Goal: Task Accomplishment & Management: Use online tool/utility

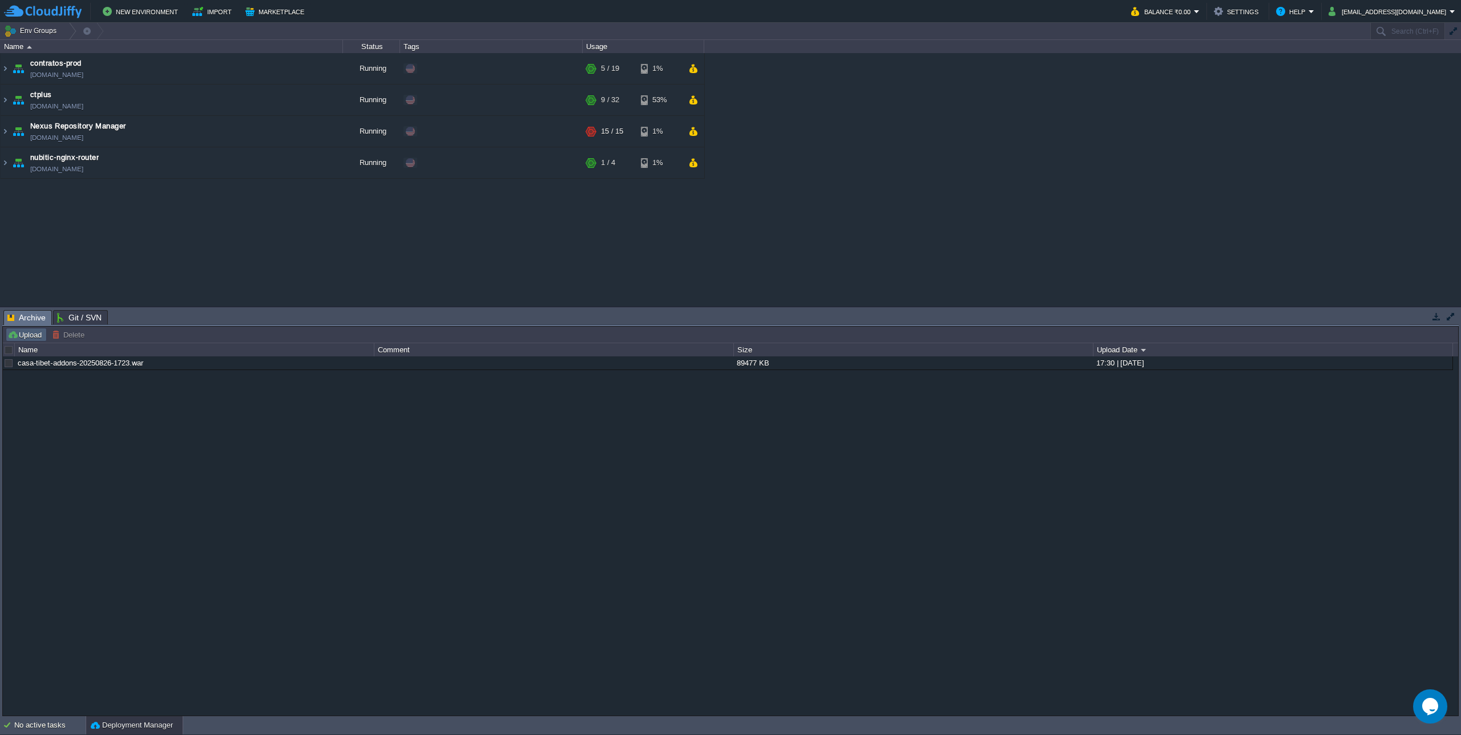
click at [20, 339] on button "Upload" at bounding box center [26, 334] width 38 height 10
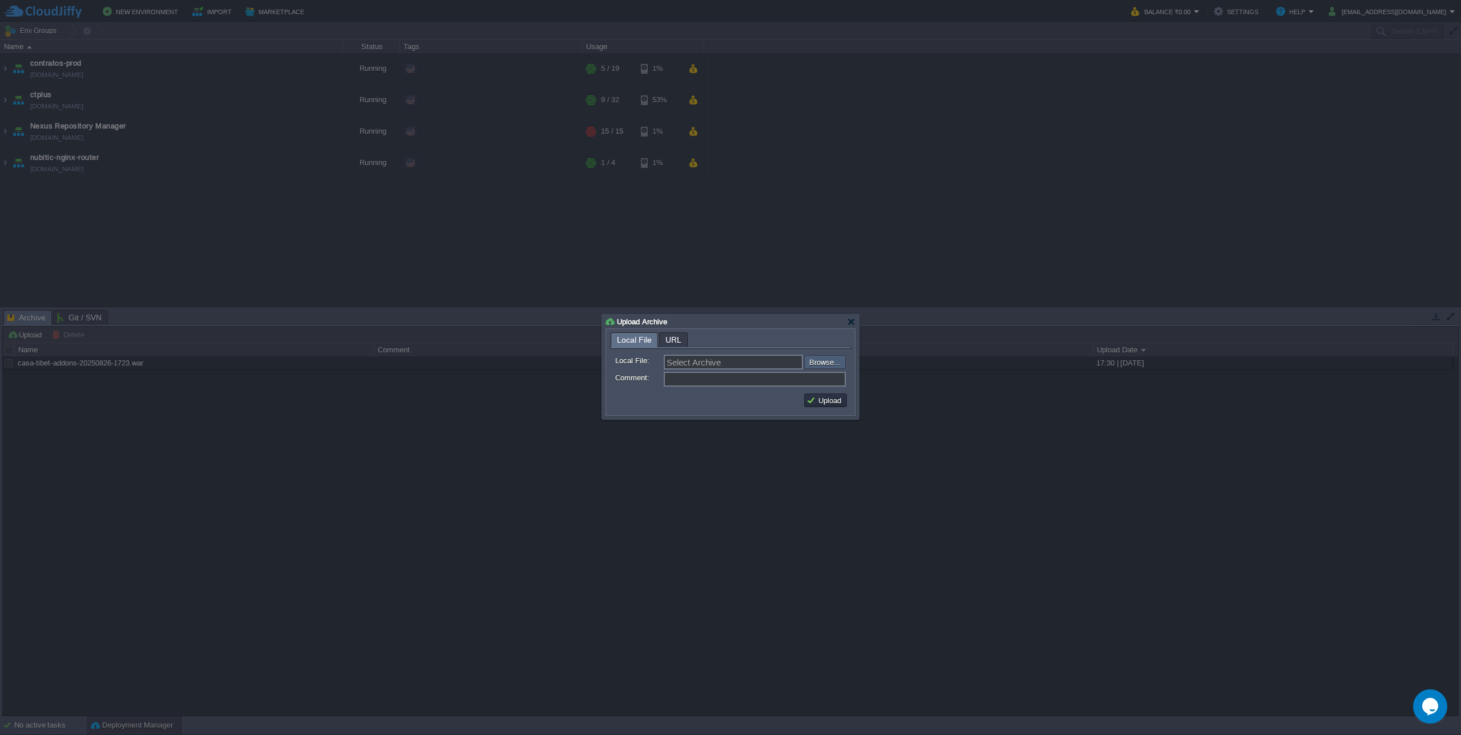
click at [816, 366] on input "file" at bounding box center [774, 362] width 144 height 14
type input "C:\fakepath\casa-tibet-addons-20250827-1725.war"
type input "casa-tibet-addons-20250827-1725.war"
click at [827, 406] on td "Upload" at bounding box center [825, 400] width 43 height 14
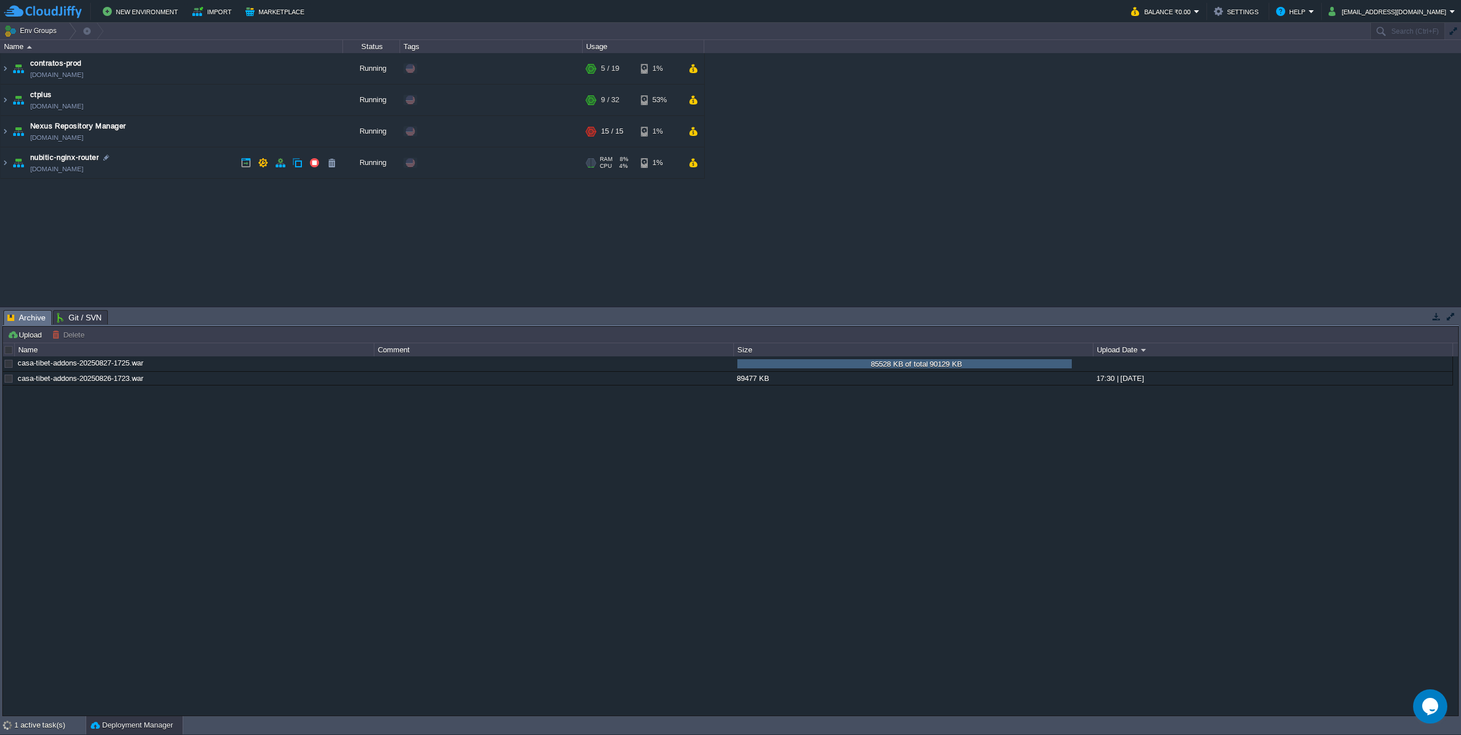
click at [823, 583] on div "casa-tibet-addons-20250827-1725.war 85528 KB of total 90129 KB 85528 KB of tota…" at bounding box center [731, 535] width 1456 height 359
click at [549, 558] on div "casa-tibet-addons-20250827-1725.war 90129 KB 17:31 | [DATE] casa-[GEOGRAPHIC_DA…" at bounding box center [731, 535] width 1456 height 359
click at [343, 368] on button "button" at bounding box center [346, 364] width 10 height 10
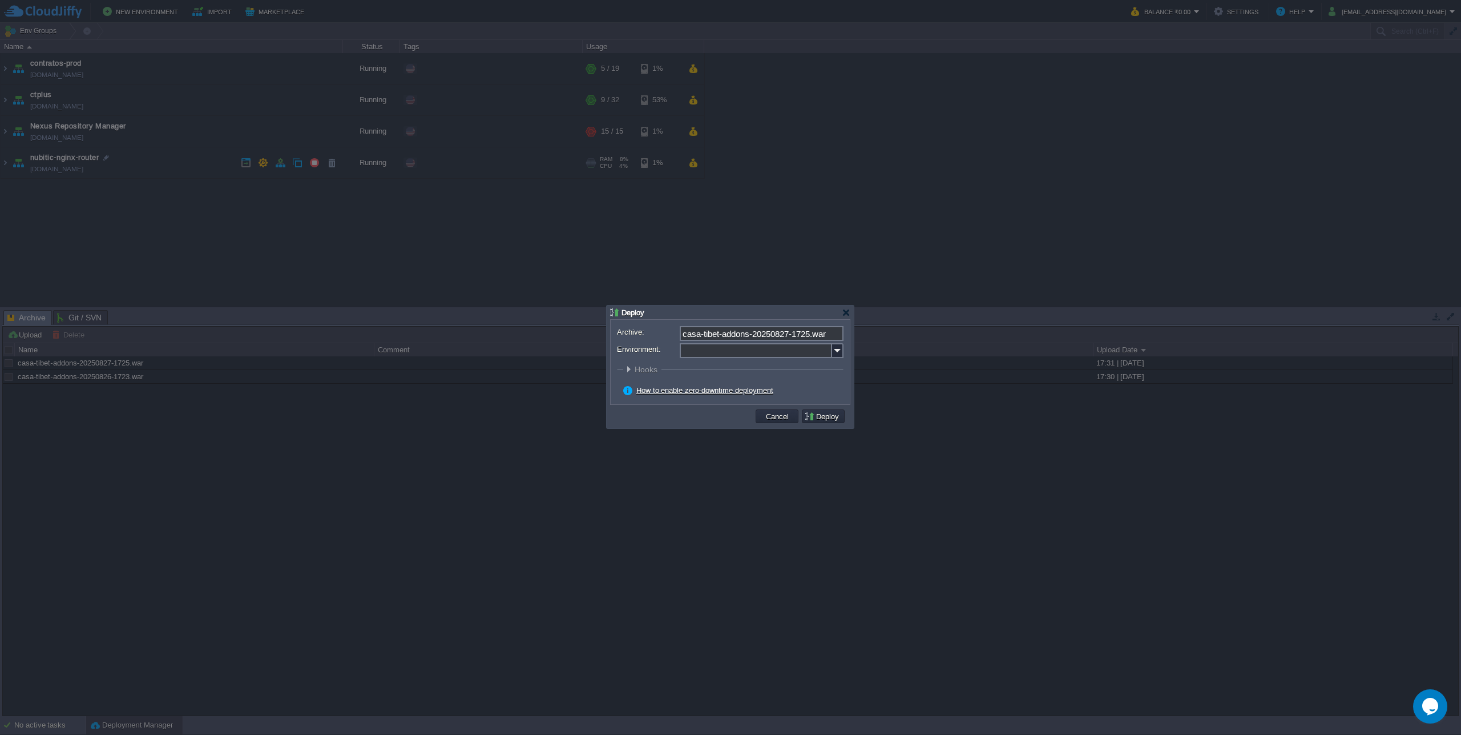
click at [840, 349] on img at bounding box center [837, 350] width 11 height 15
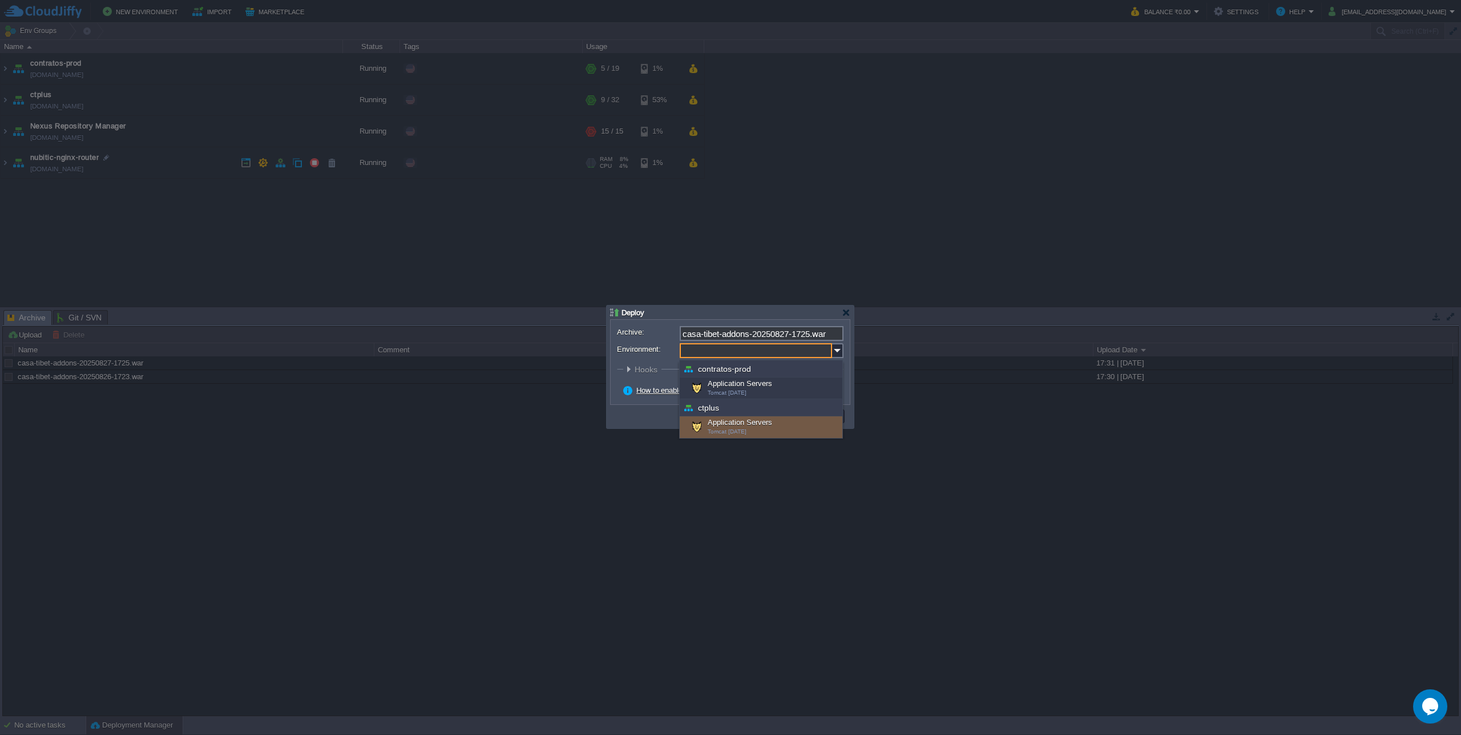
click at [758, 424] on div "Application Servers Tomcat [DATE]" at bounding box center [761, 427] width 163 height 22
type input "Application Servers (ctplus)"
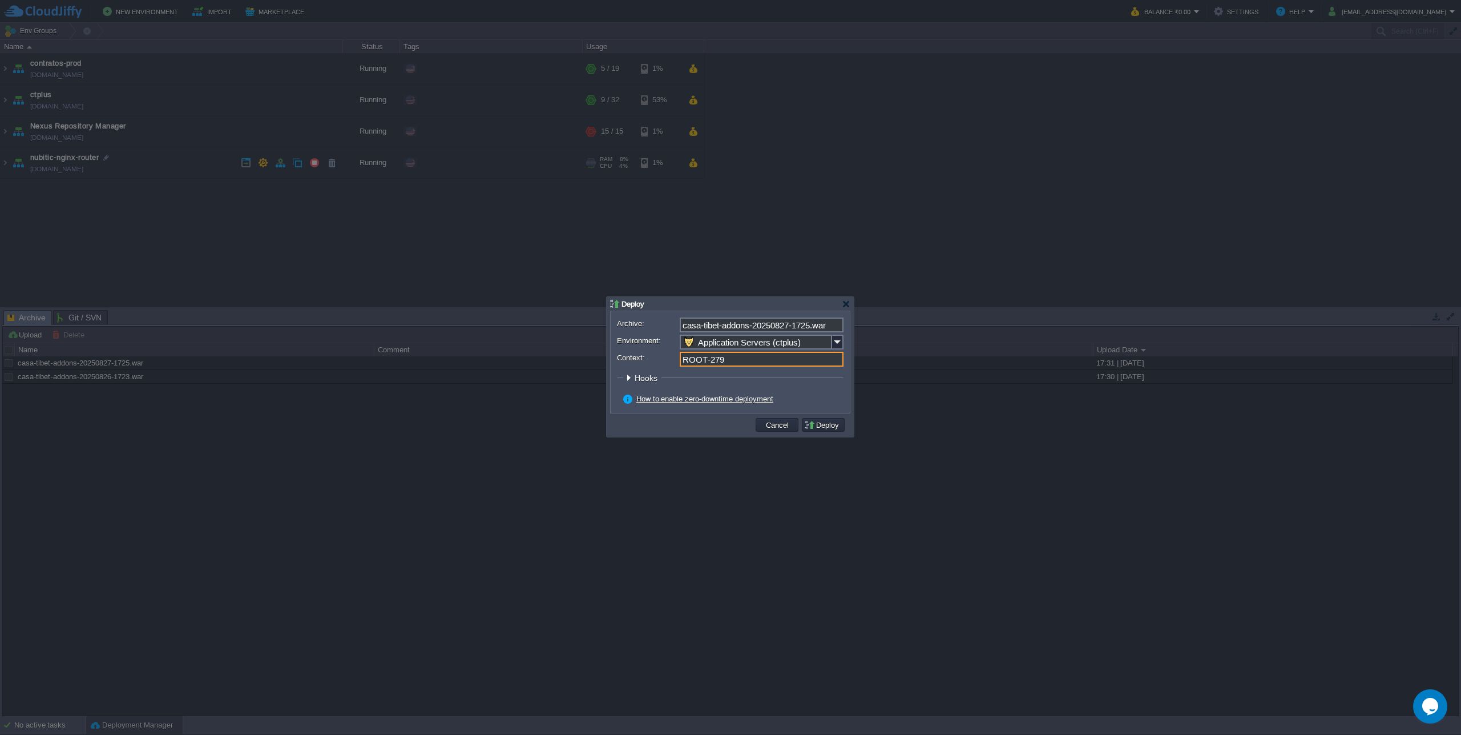
click at [726, 361] on input "ROOT-279" at bounding box center [762, 359] width 164 height 15
drag, startPoint x: 708, startPoint y: 360, endPoint x: 839, endPoint y: 353, distance: 130.9
click at [839, 353] on input "ROOT-279" at bounding box center [762, 359] width 164 height 15
type input "ROOT"
click at [827, 425] on button "Deploy" at bounding box center [823, 425] width 38 height 10
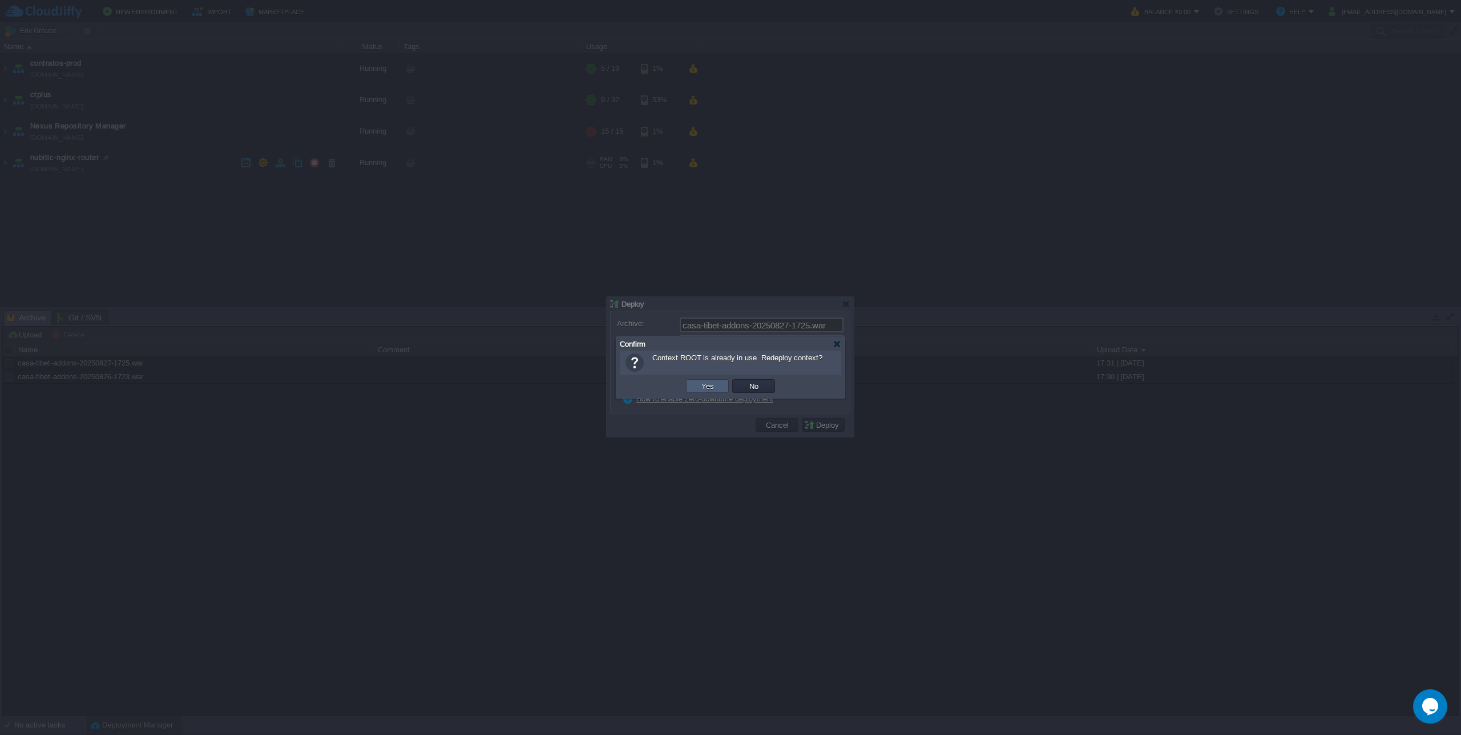
click at [708, 388] on button "Yes" at bounding box center [707, 386] width 19 height 10
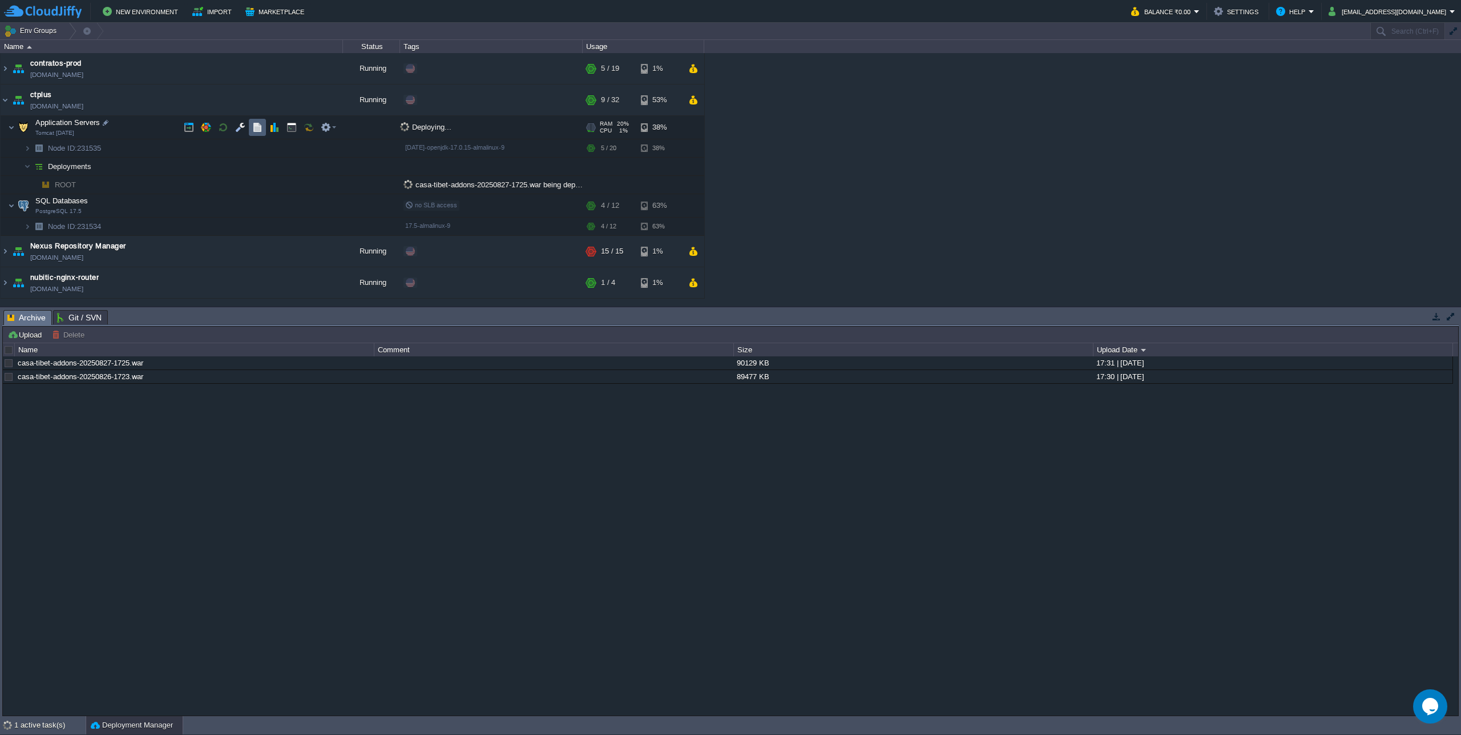
click at [255, 133] on td at bounding box center [257, 127] width 17 height 17
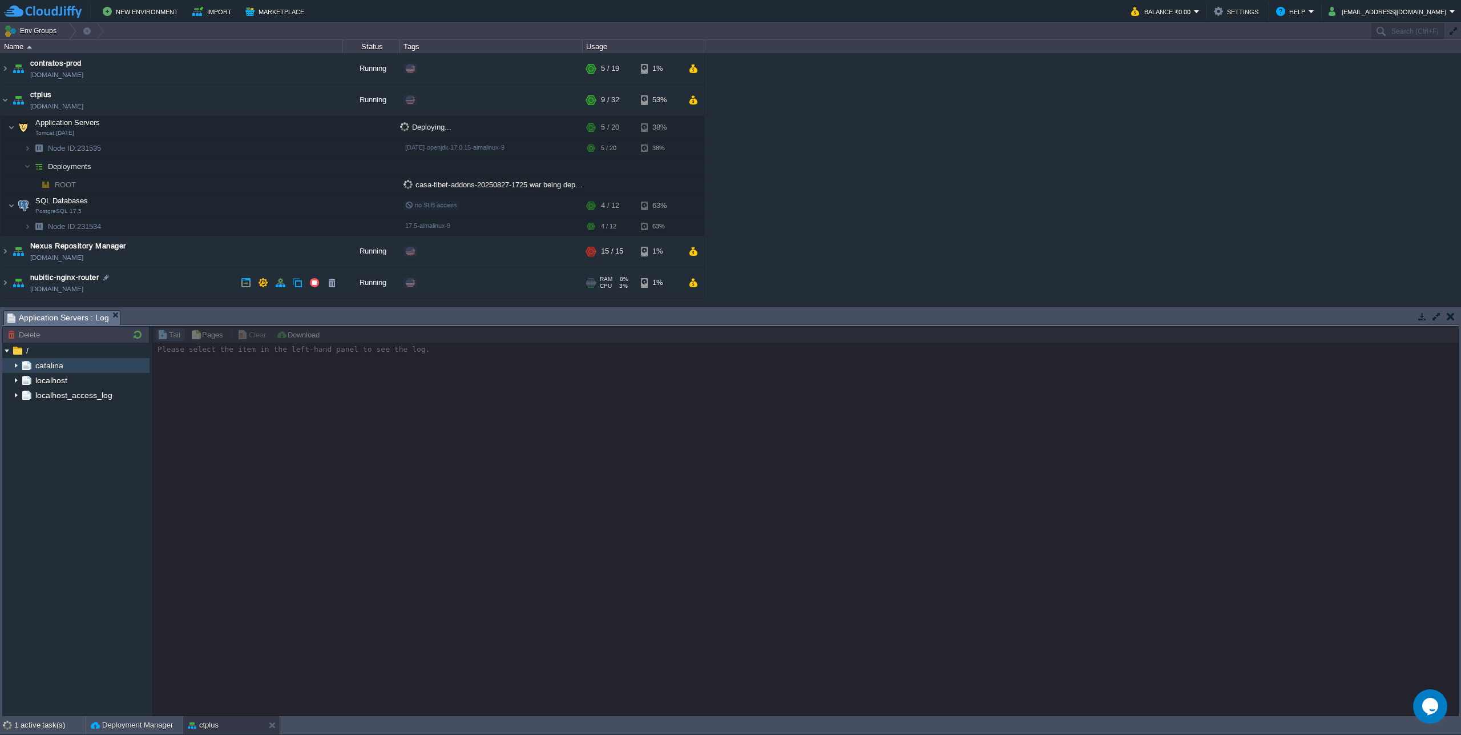
click at [14, 369] on img at bounding box center [15, 365] width 9 height 15
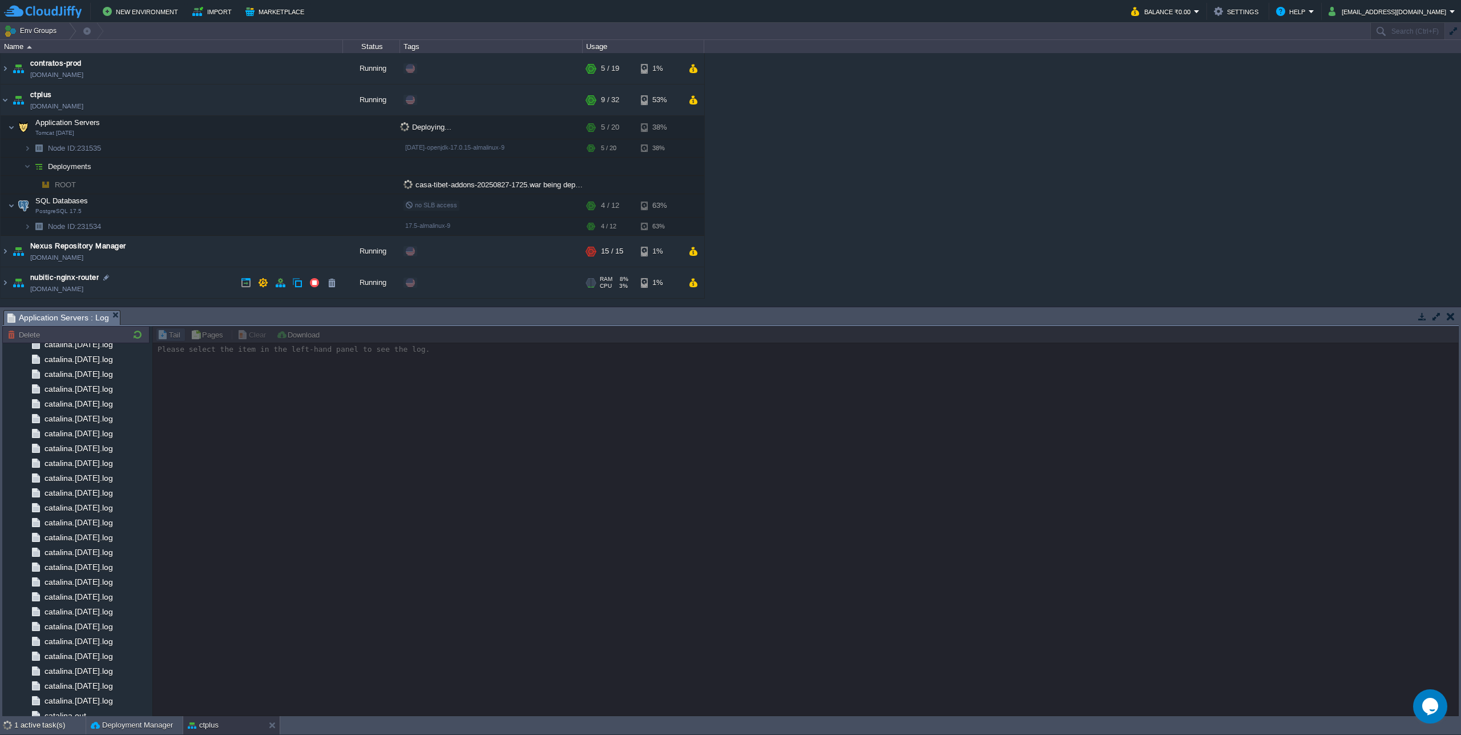
scroll to position [563, 0]
click at [90, 677] on div "catalina.out" at bounding box center [75, 678] width 147 height 15
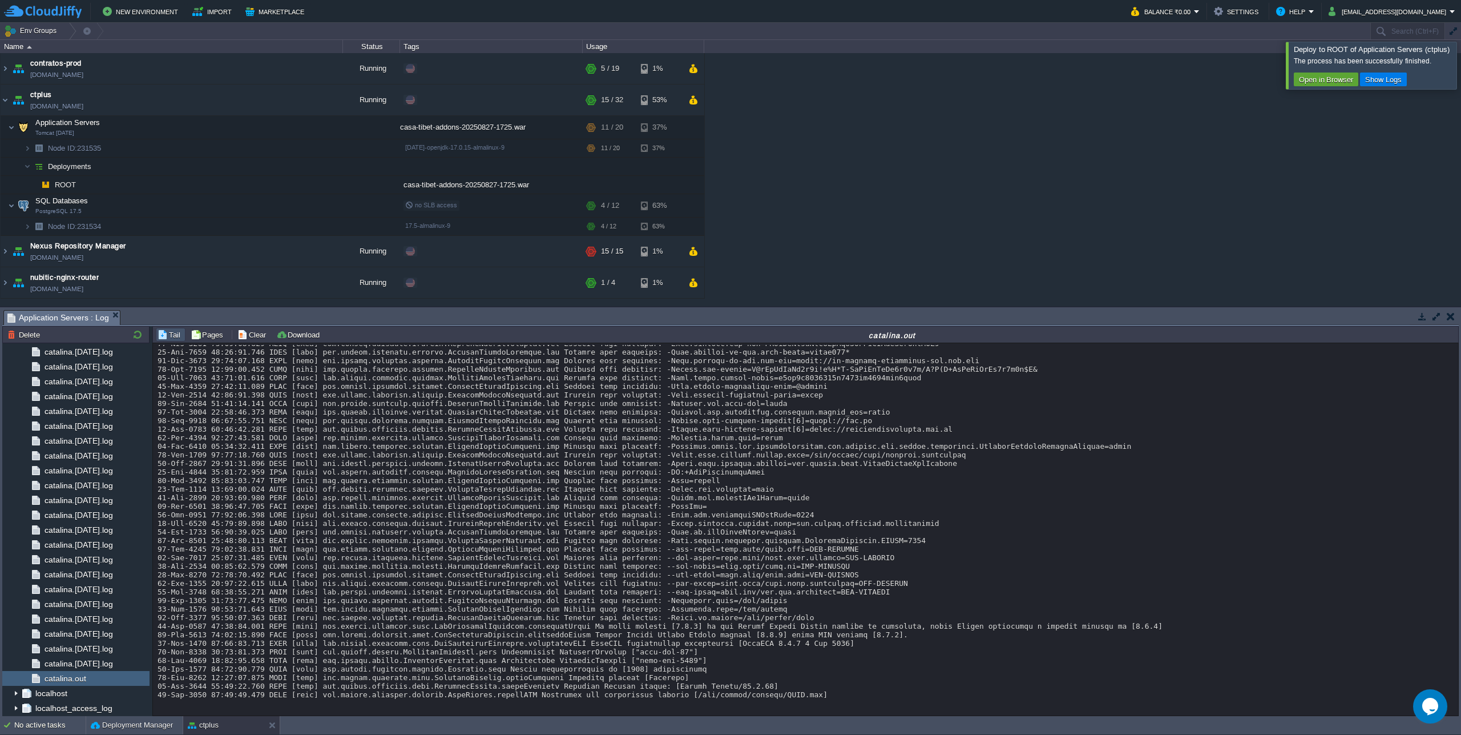
scroll to position [10981, 0]
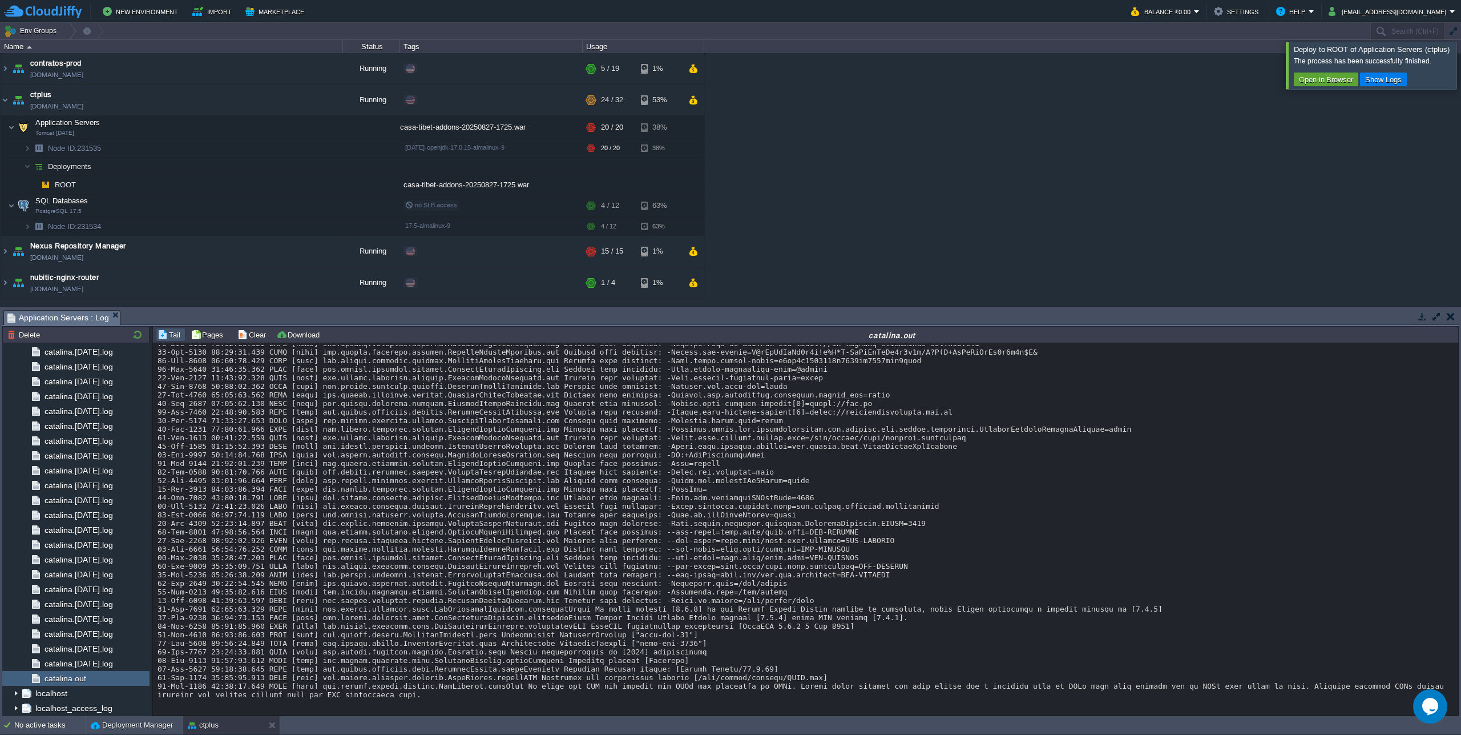
click at [1432, 312] on button "button" at bounding box center [1437, 316] width 10 height 10
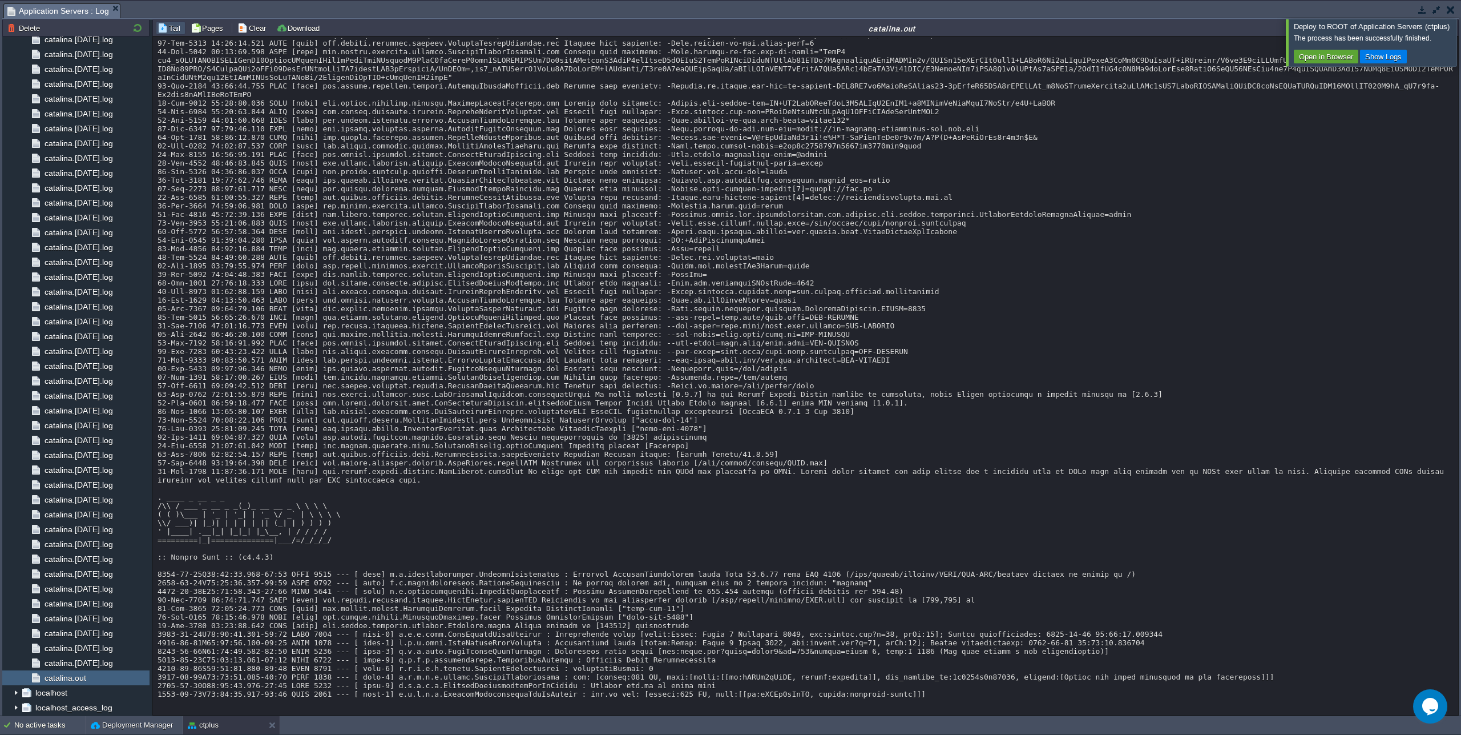
scroll to position [10953, 0]
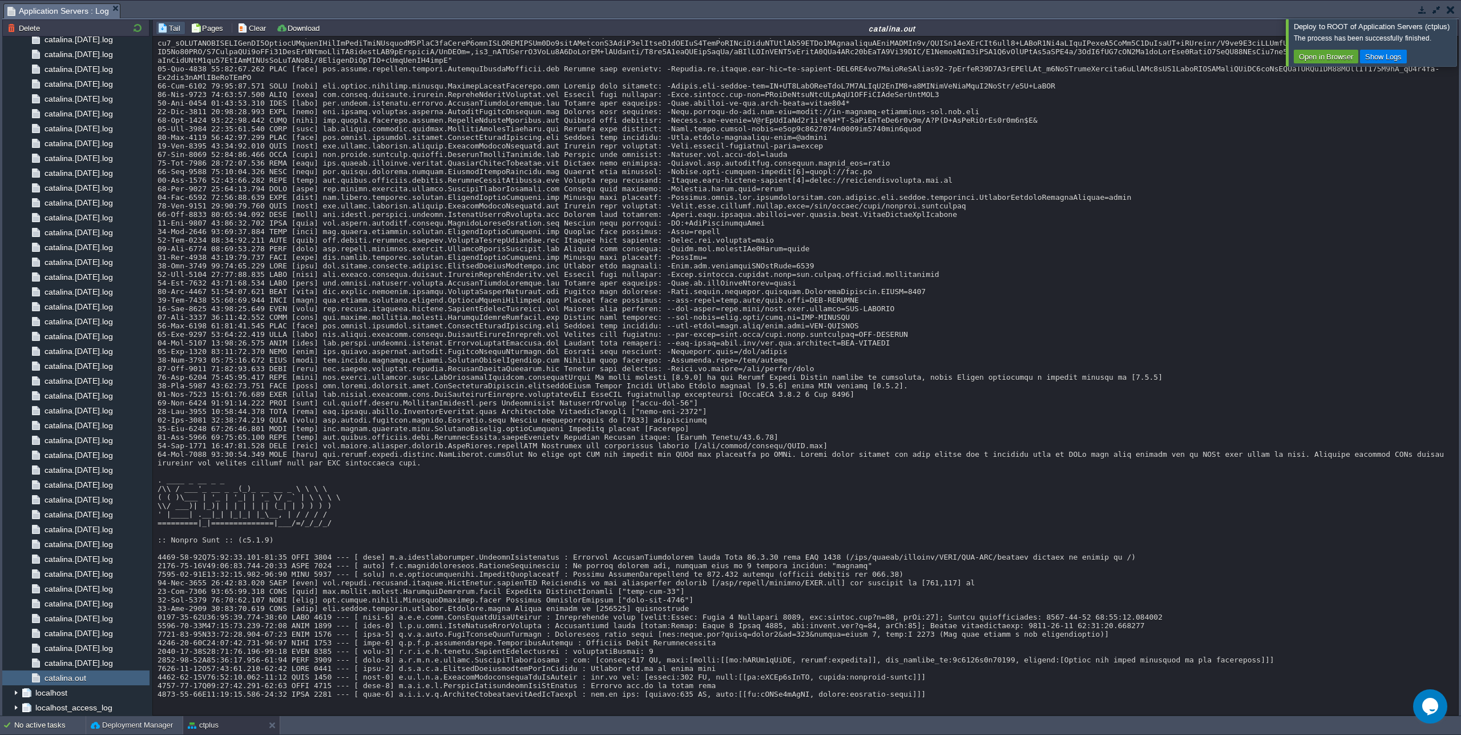
click at [1461, 40] on div at bounding box center [1475, 42] width 0 height 47
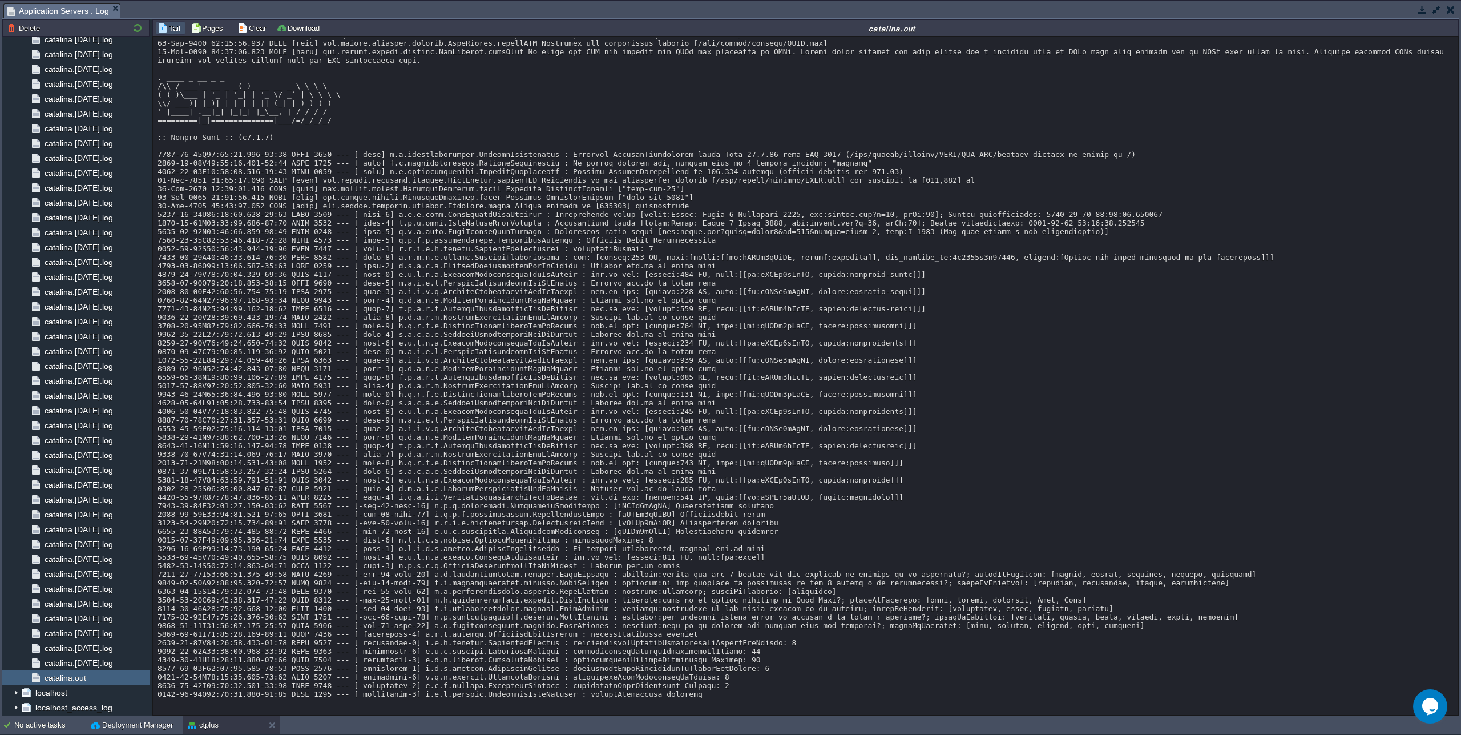
scroll to position [11456, 0]
click at [1436, 9] on button "button" at bounding box center [1437, 10] width 10 height 10
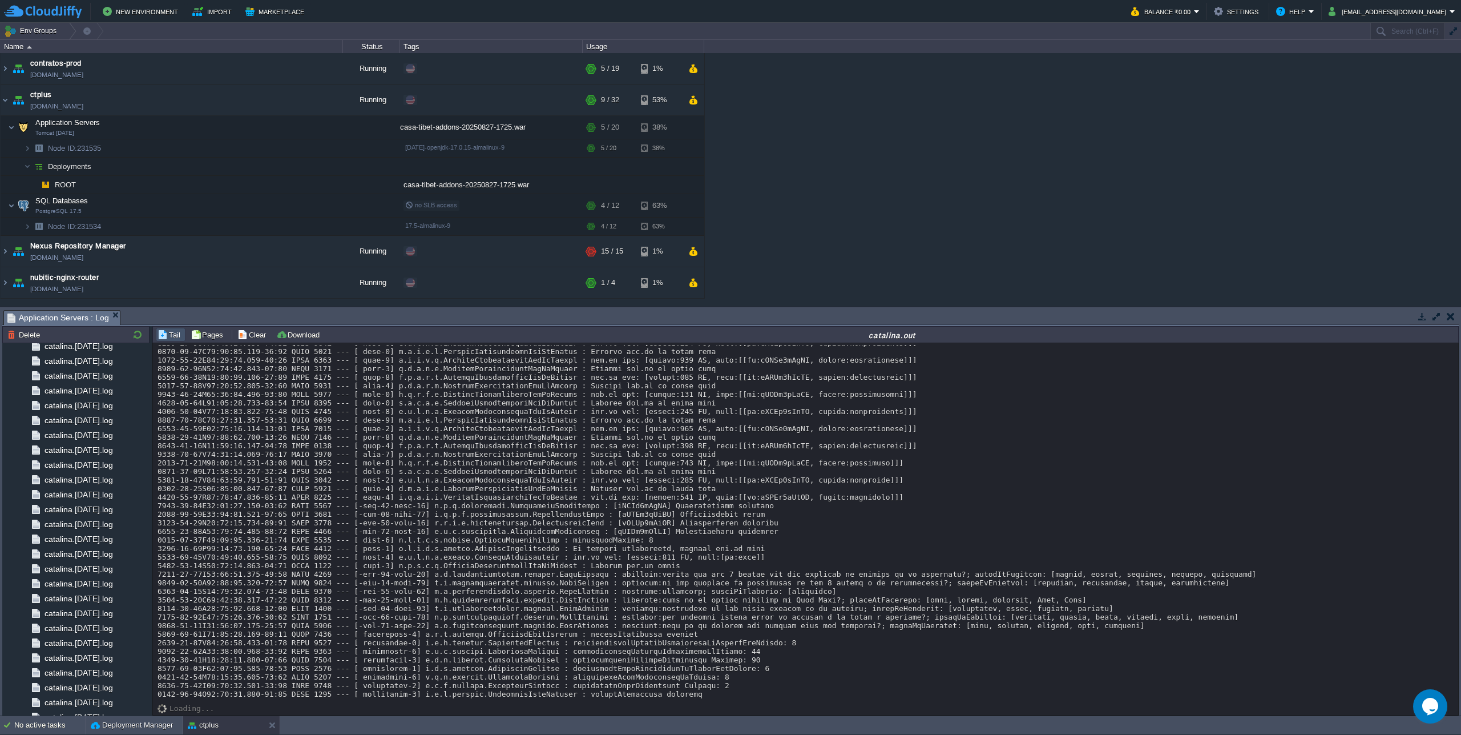
scroll to position [11763, 0]
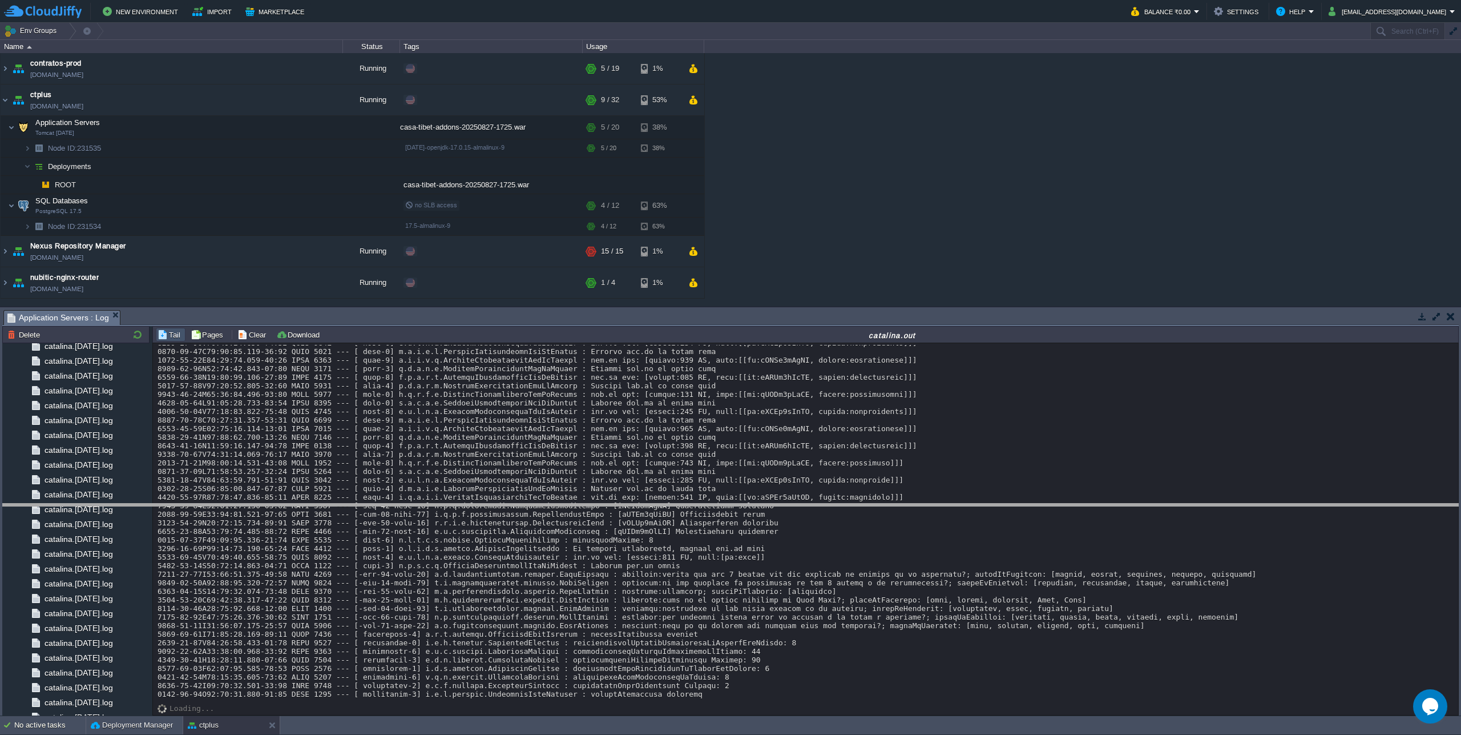
drag, startPoint x: 792, startPoint y: 321, endPoint x: 819, endPoint y: 514, distance: 195.5
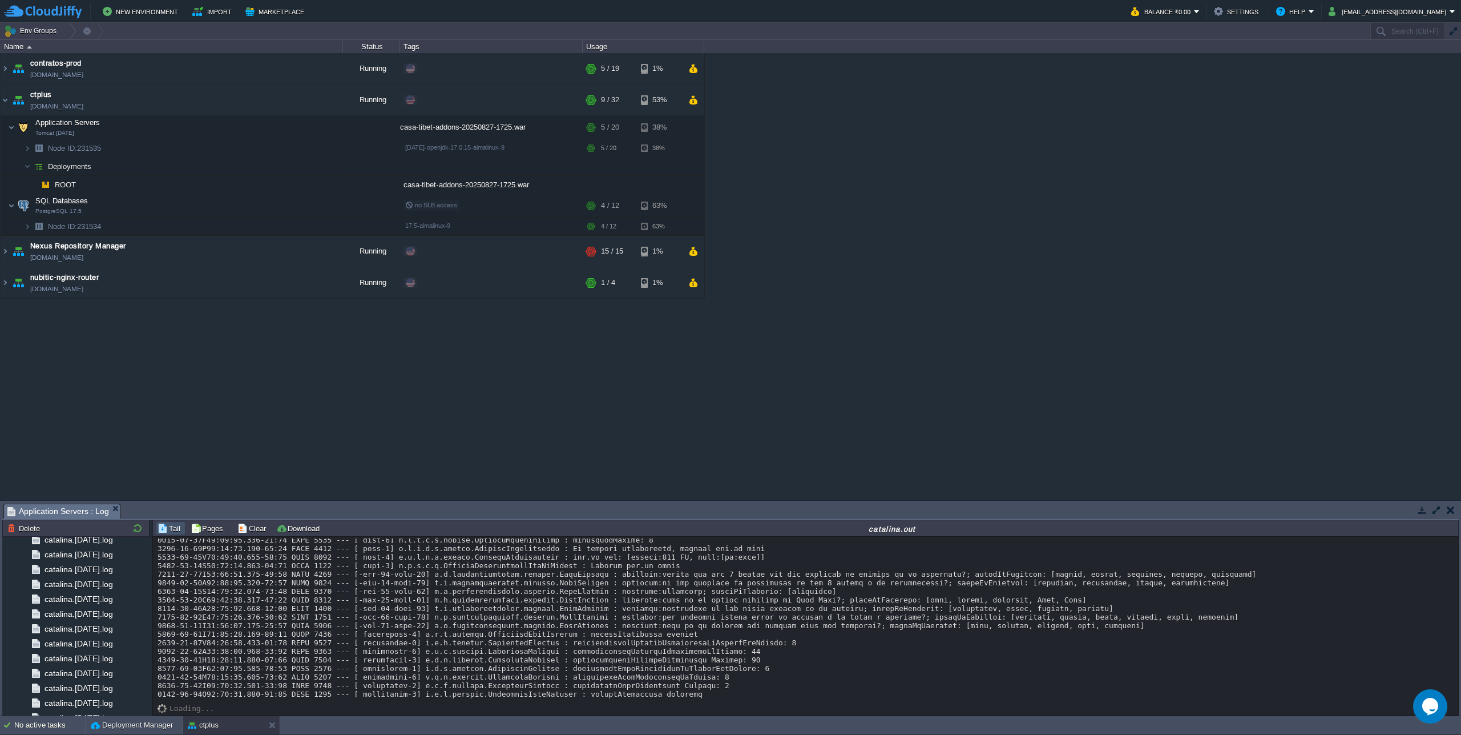
scroll to position [11956, 0]
click at [276, 126] on button "button" at bounding box center [274, 127] width 10 height 10
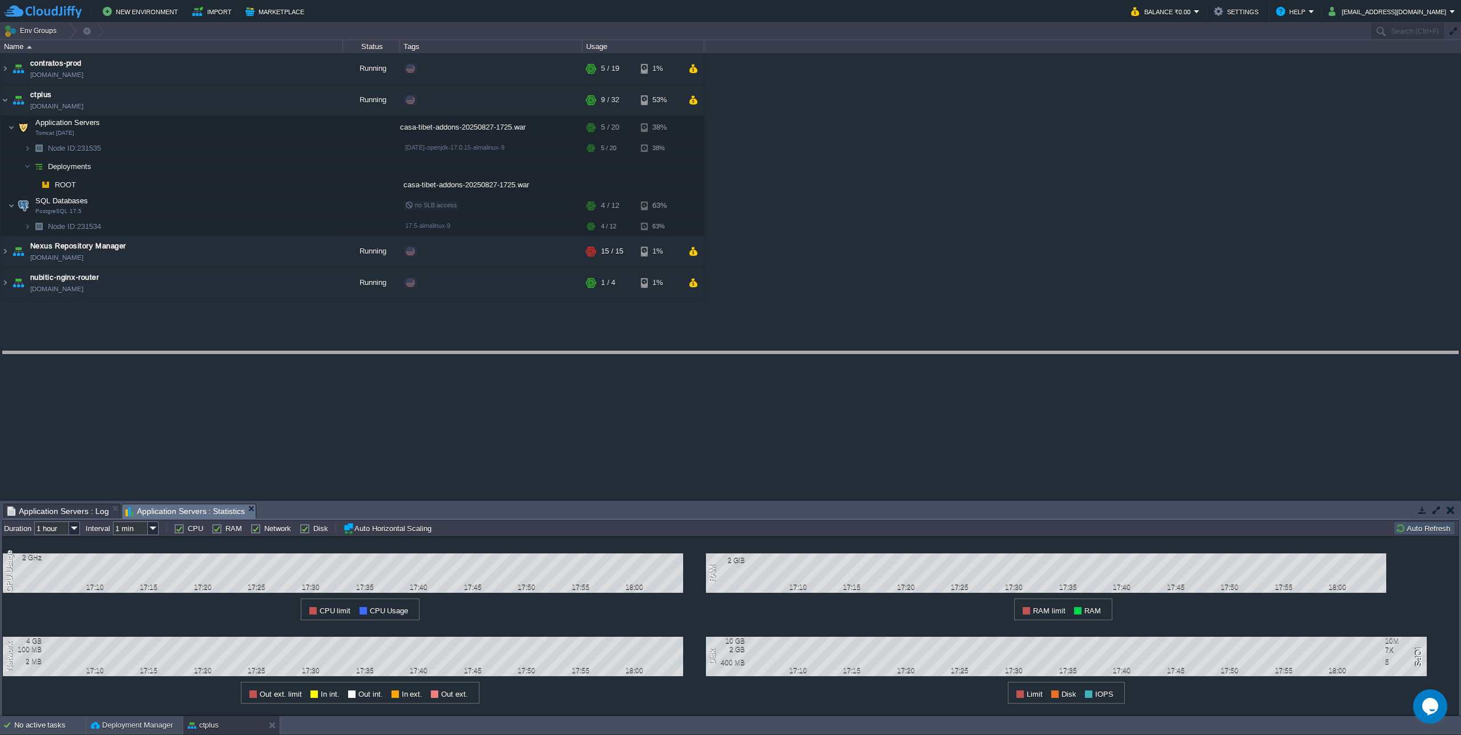
drag, startPoint x: 662, startPoint y: 505, endPoint x: 675, endPoint y: 344, distance: 161.5
click at [675, 344] on body "New Environment Import Marketplace Bonus ₹0.00 Upgrade Account Balance ₹0.00 Se…" at bounding box center [730, 367] width 1461 height 735
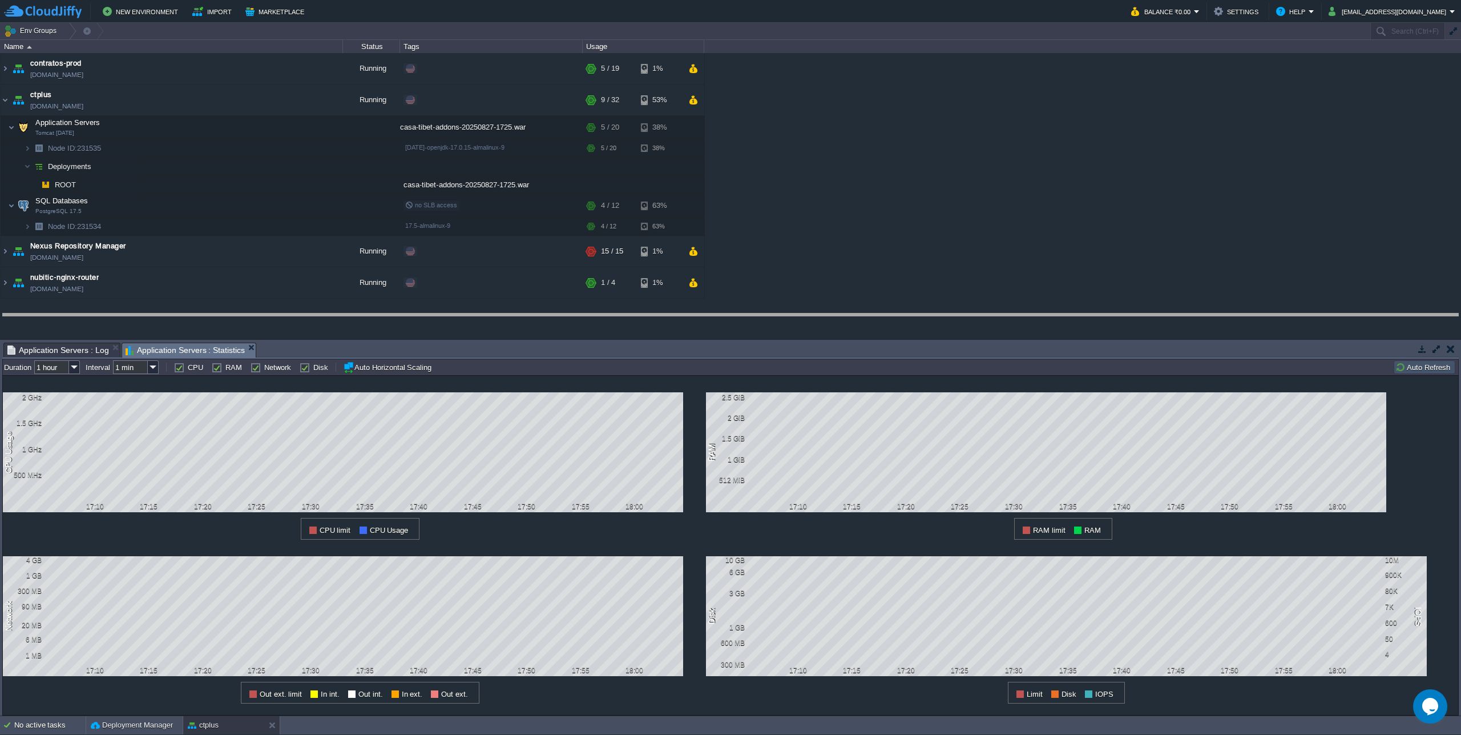
drag, startPoint x: 675, startPoint y: 344, endPoint x: 676, endPoint y: 315, distance: 29.1
click at [676, 315] on body "New Environment Import Marketplace Bonus ₹0.00 Upgrade Account Balance ₹0.00 Se…" at bounding box center [730, 367] width 1461 height 735
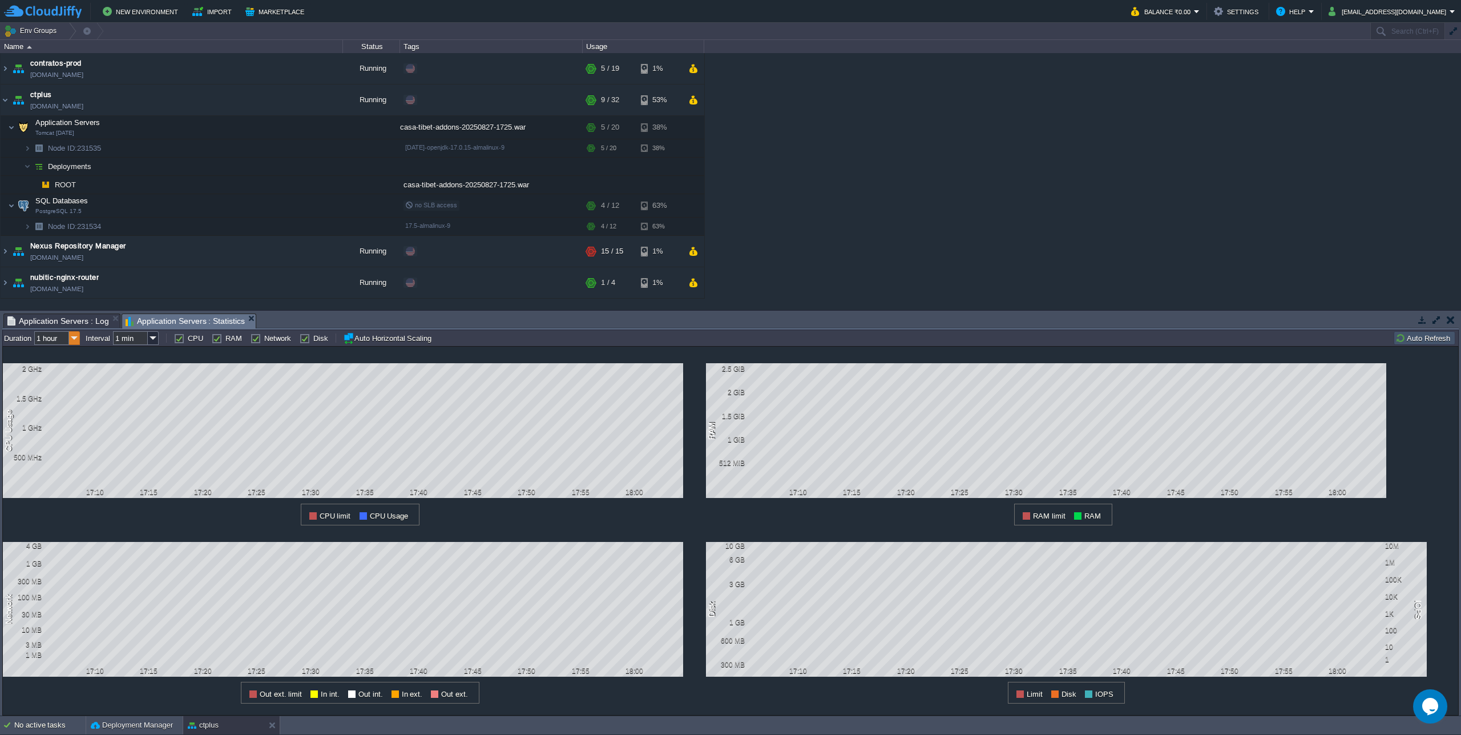
click at [75, 340] on img at bounding box center [74, 338] width 11 height 14
click at [61, 381] on div "12 hours" at bounding box center [57, 382] width 43 height 14
type input "12 hours"
type input "1 hour"
click at [73, 340] on img at bounding box center [74, 338] width 11 height 14
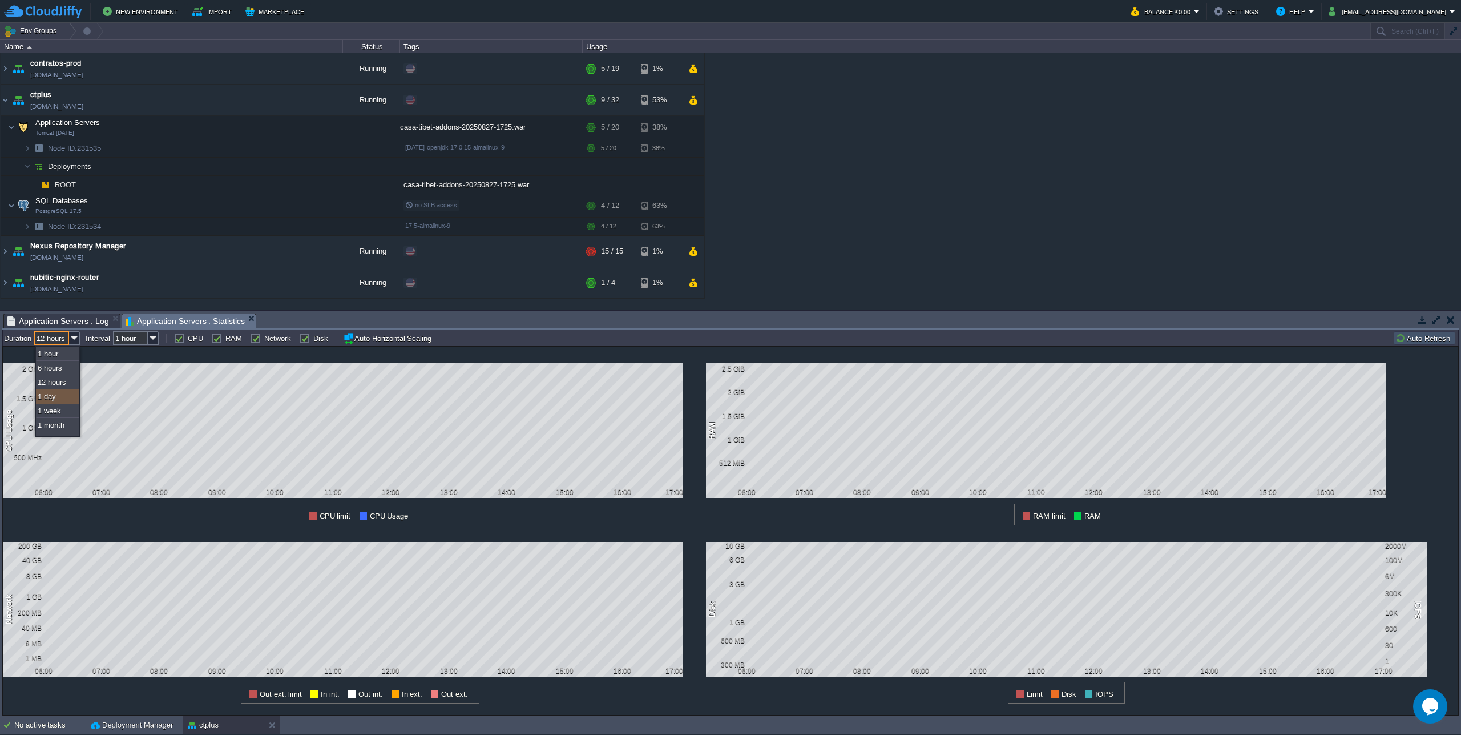
click at [54, 396] on div "1 day" at bounding box center [57, 396] width 43 height 14
click at [74, 337] on img at bounding box center [74, 338] width 11 height 14
click at [65, 418] on div "1 week" at bounding box center [57, 411] width 43 height 14
click at [75, 337] on img at bounding box center [74, 338] width 11 height 14
click at [65, 431] on div "1 month" at bounding box center [57, 425] width 43 height 14
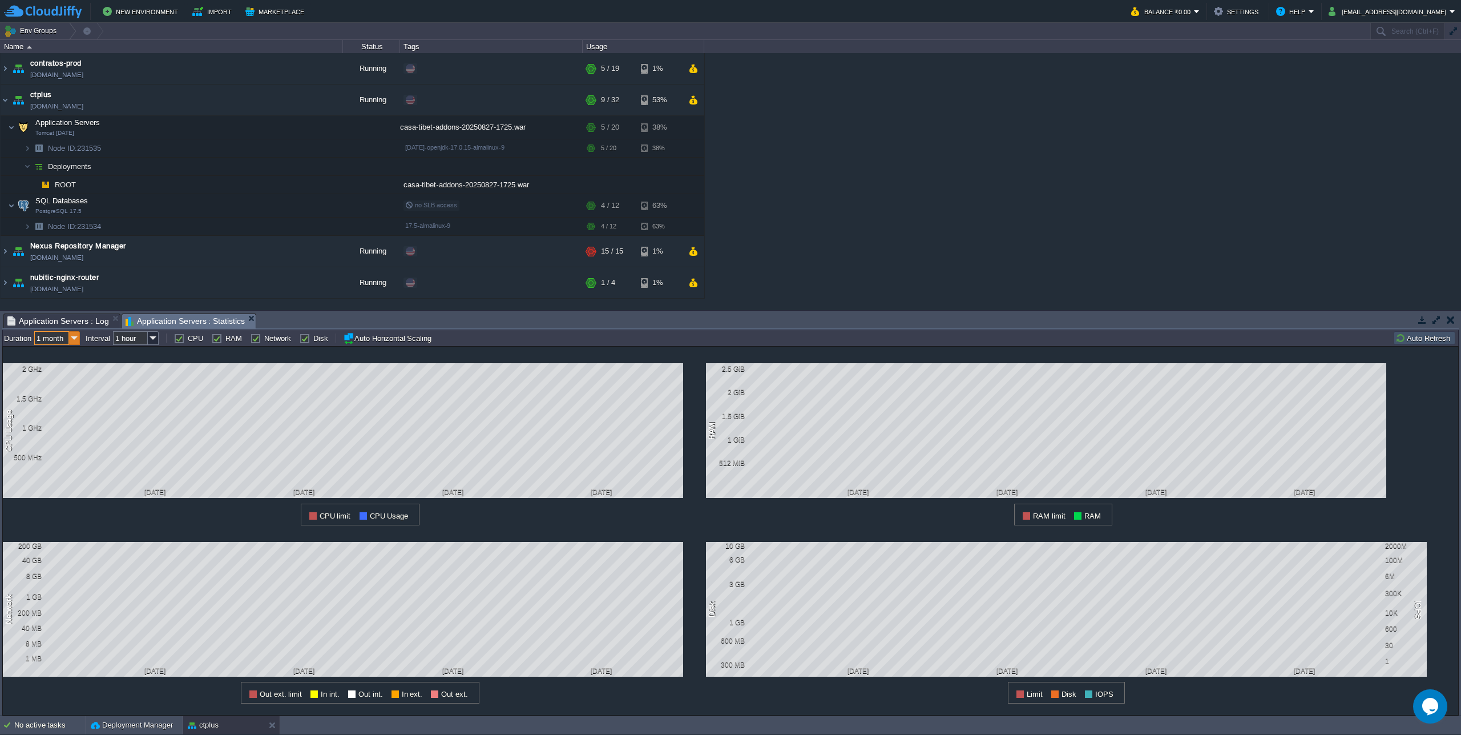
click at [74, 336] on img at bounding box center [74, 338] width 11 height 14
click at [57, 382] on div "12 hours" at bounding box center [57, 382] width 43 height 14
click at [73, 339] on img at bounding box center [74, 338] width 11 height 14
click at [65, 399] on div "1 day" at bounding box center [57, 396] width 43 height 14
click at [75, 340] on img at bounding box center [74, 338] width 11 height 14
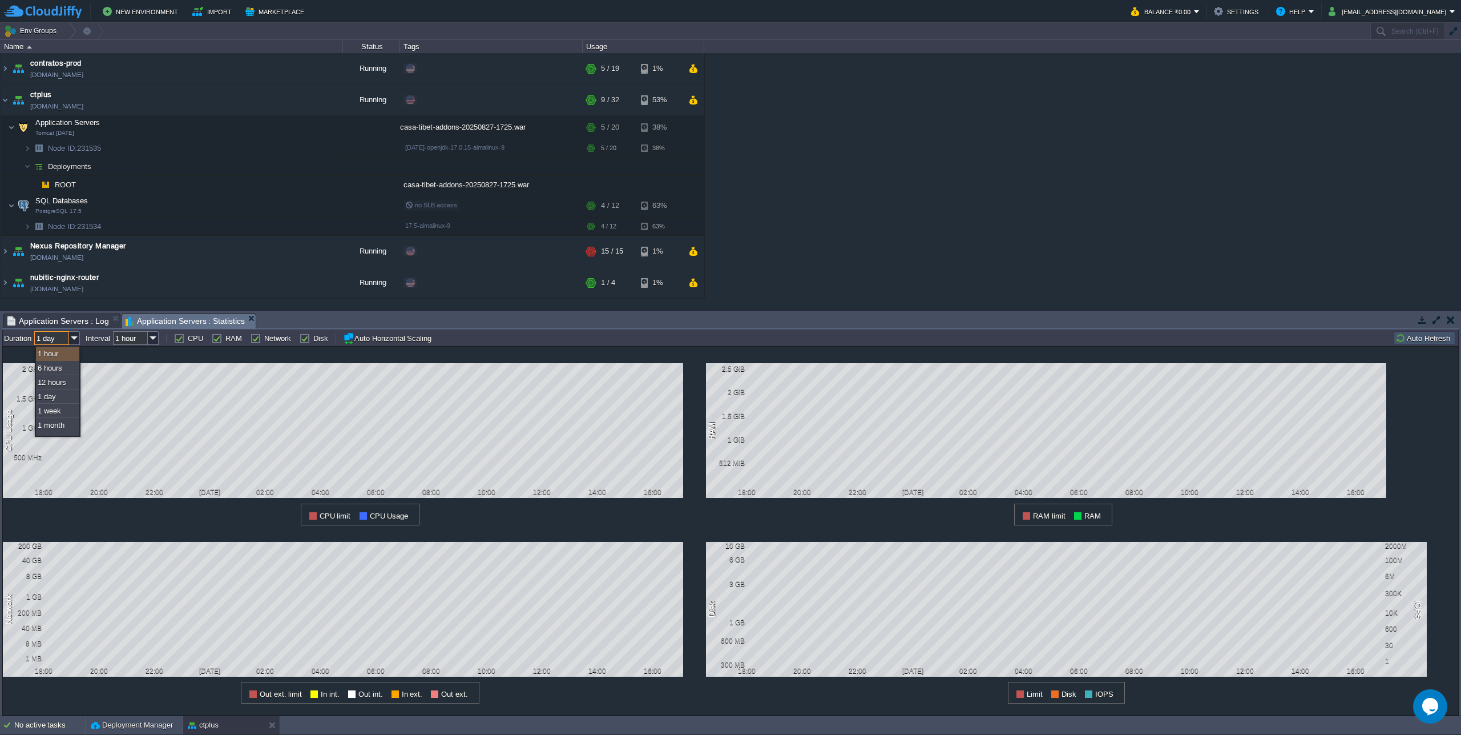
click at [75, 354] on div "1 hour" at bounding box center [57, 354] width 43 height 14
type input "1 hour"
type input "1 min"
click at [112, 352] on div "1 CPU Usage 2 GHz 1.5 GHz 1 GHz 500 MHz 17:10 17:15 17:20 17:25 17:30 17:35 17:…" at bounding box center [354, 436] width 703 height 179
click at [274, 204] on button "button" at bounding box center [274, 205] width 10 height 10
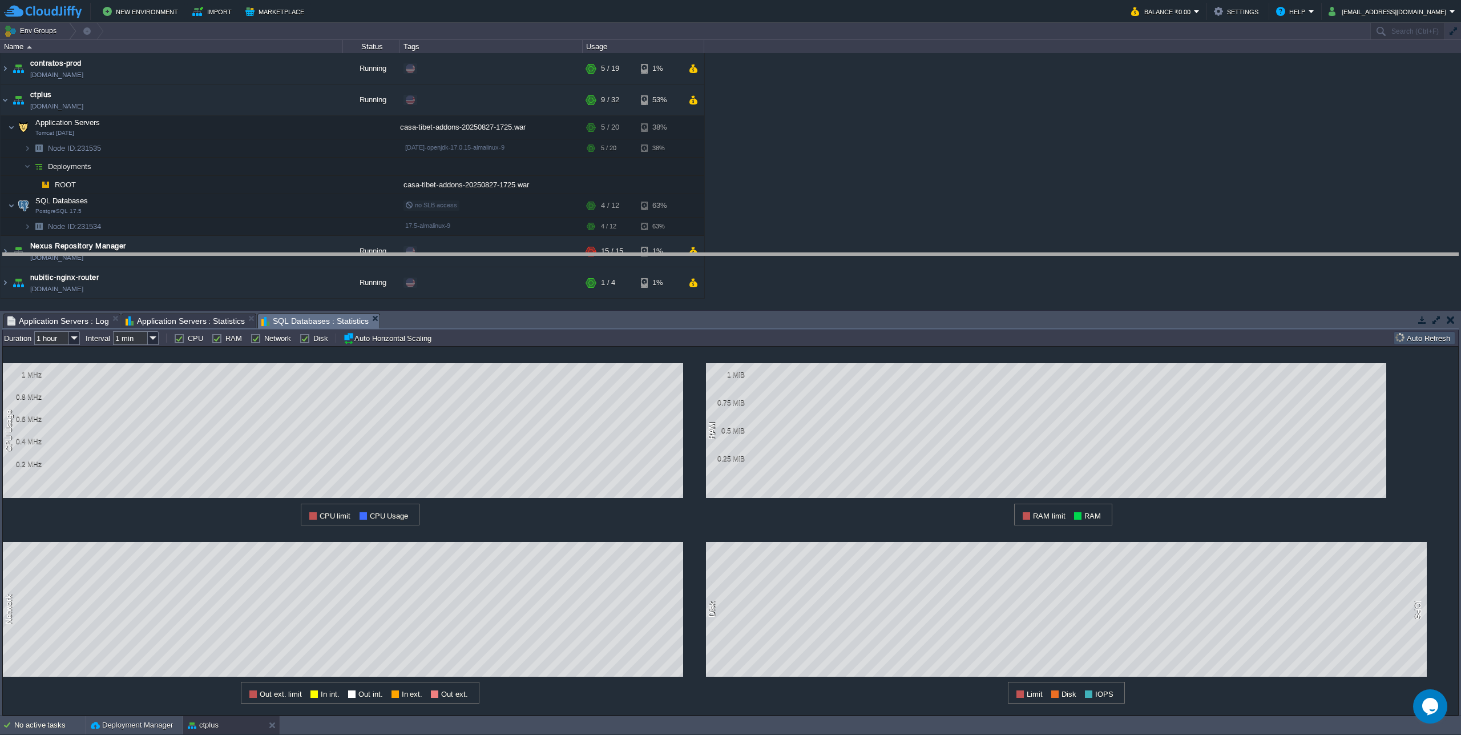
drag, startPoint x: 684, startPoint y: 316, endPoint x: 702, endPoint y: 237, distance: 80.3
click at [702, 237] on body "New Environment Import Marketplace Bonus ₹0.00 Upgrade Account Balance ₹0.00 Se…" at bounding box center [730, 367] width 1461 height 735
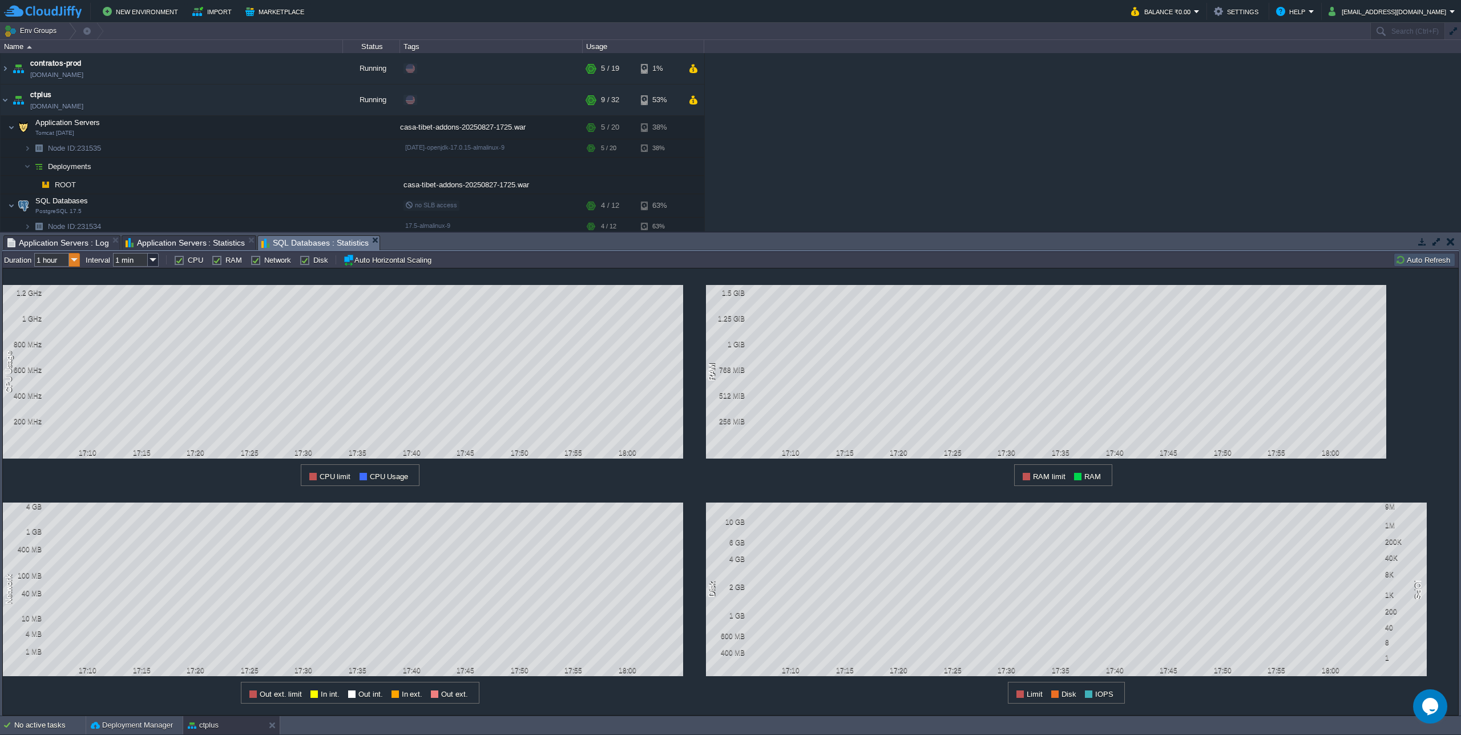
click at [78, 266] on img at bounding box center [74, 260] width 11 height 14
click at [52, 318] on div "1 day" at bounding box center [57, 318] width 43 height 14
type input "1 day"
type input "1 hour"
click at [70, 267] on img at bounding box center [74, 260] width 11 height 14
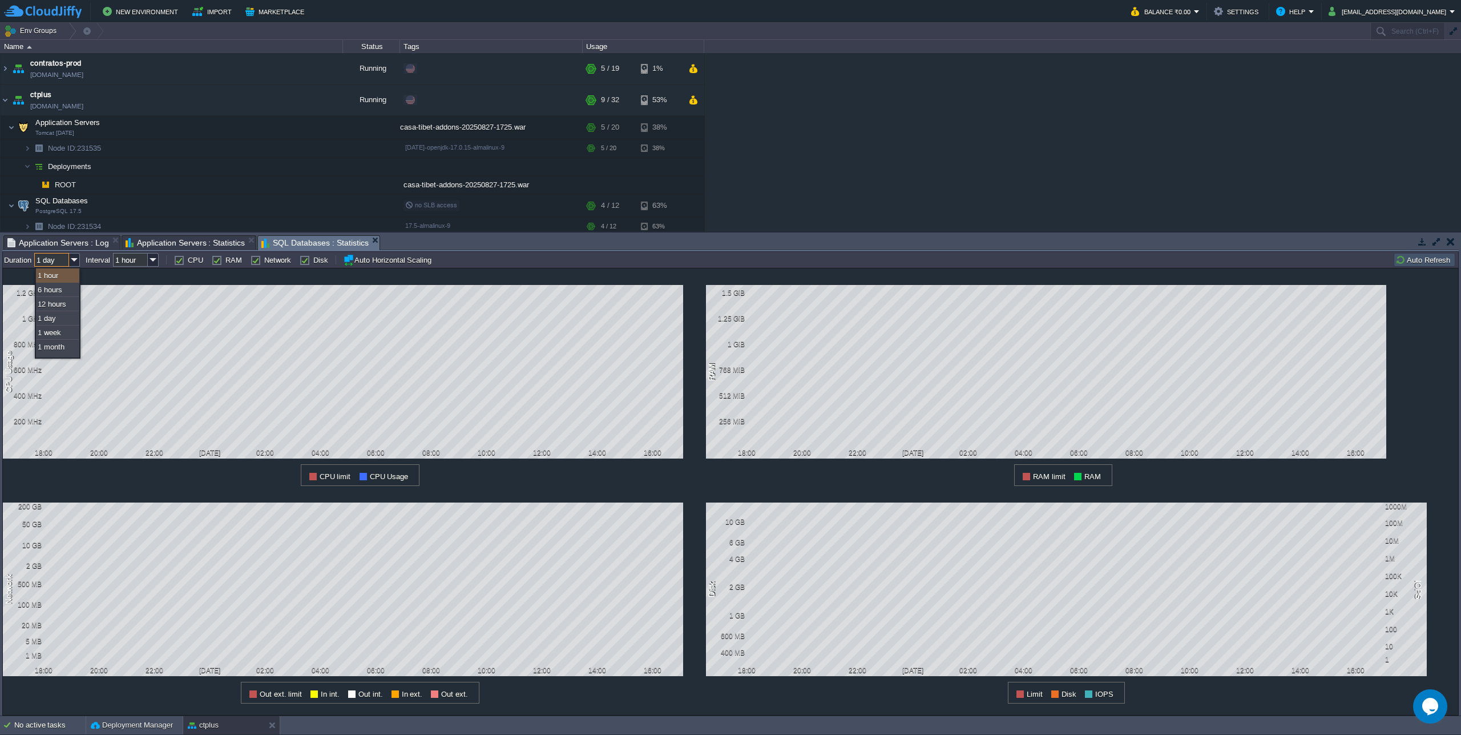
click at [71, 281] on div "1 hour" at bounding box center [57, 275] width 43 height 14
type input "1 hour"
type input "1 min"
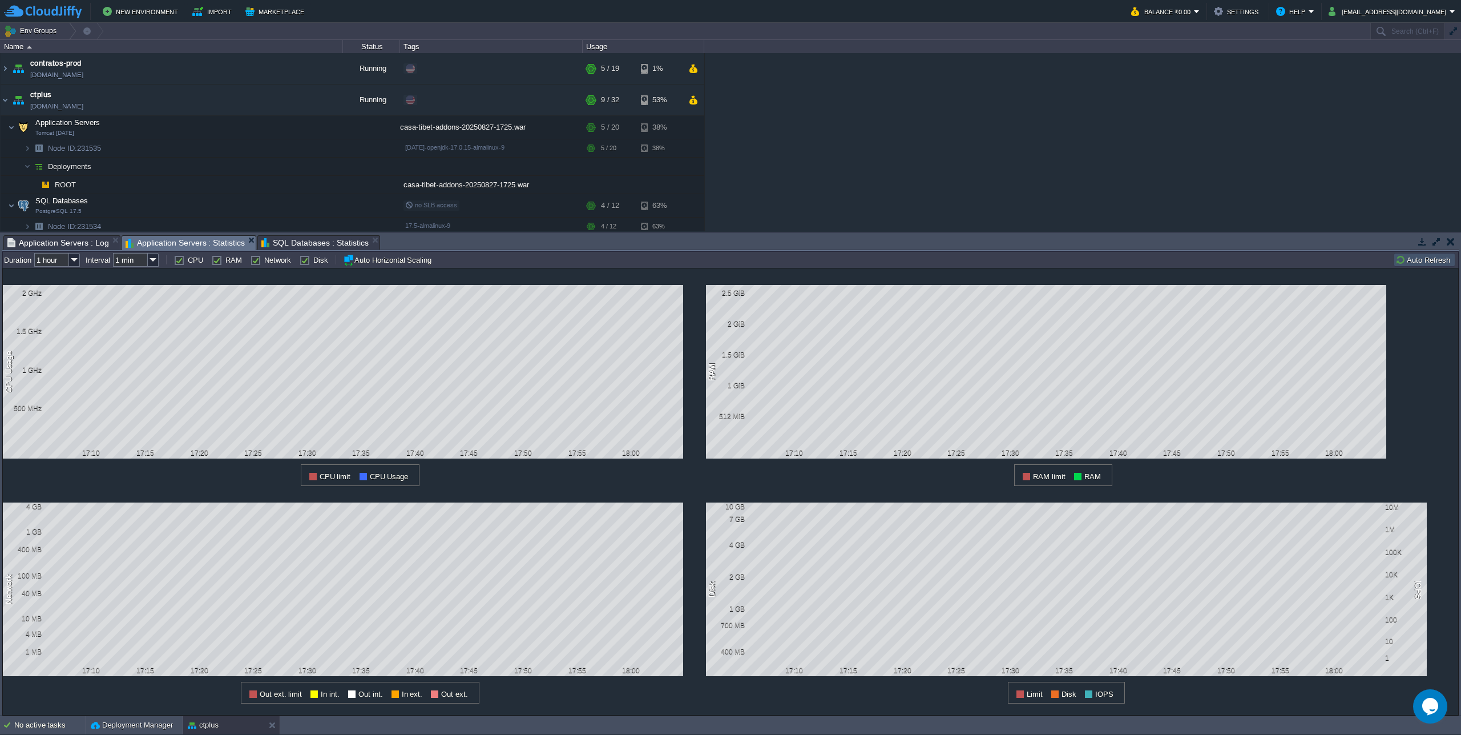
click at [212, 247] on span "Application Servers : Statistics" at bounding box center [186, 243] width 120 height 14
click at [75, 260] on img at bounding box center [74, 260] width 11 height 14
click at [58, 303] on div "12 hours" at bounding box center [57, 304] width 43 height 14
type input "12 hours"
type input "1 hour"
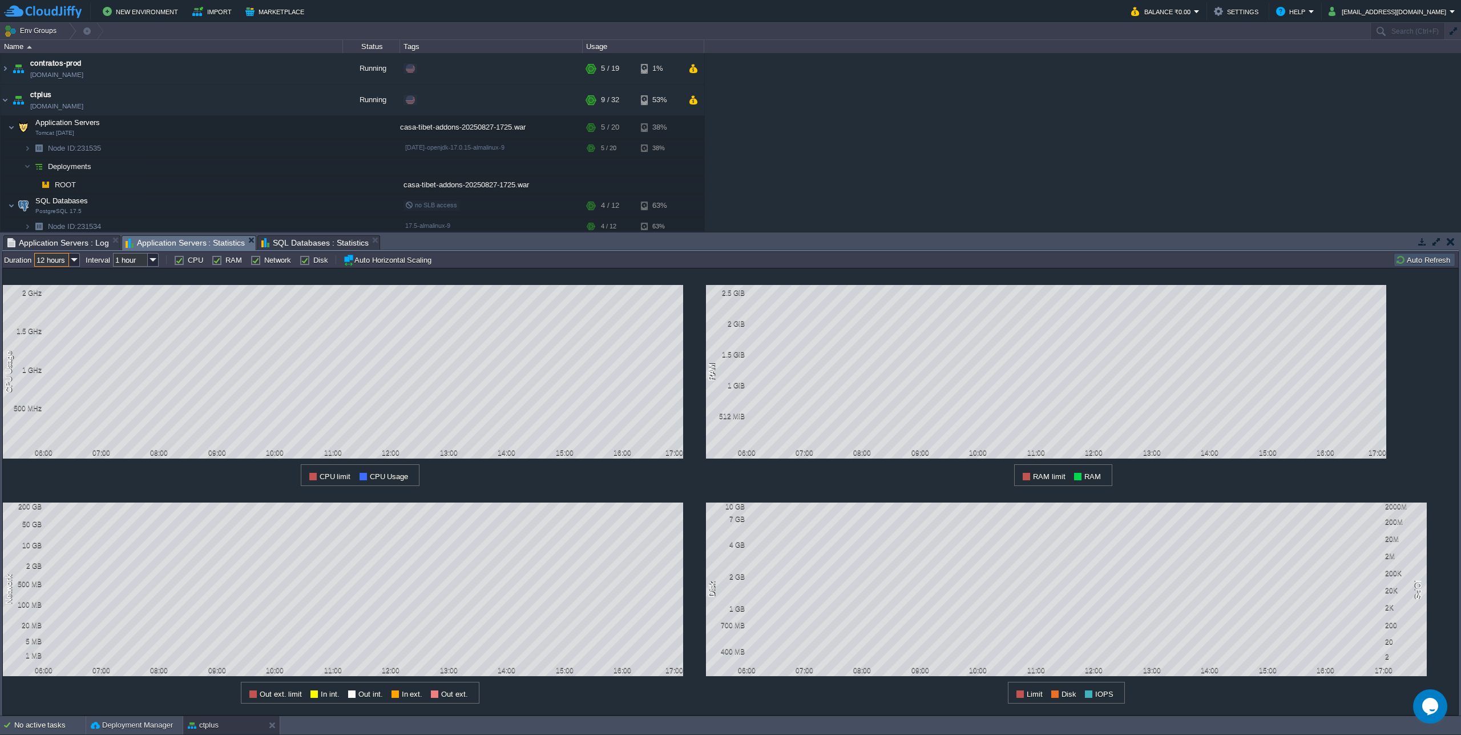
click at [74, 260] on img at bounding box center [74, 260] width 11 height 14
click at [69, 273] on div "1 hour" at bounding box center [57, 275] width 43 height 14
type input "1 hour"
type input "1 min"
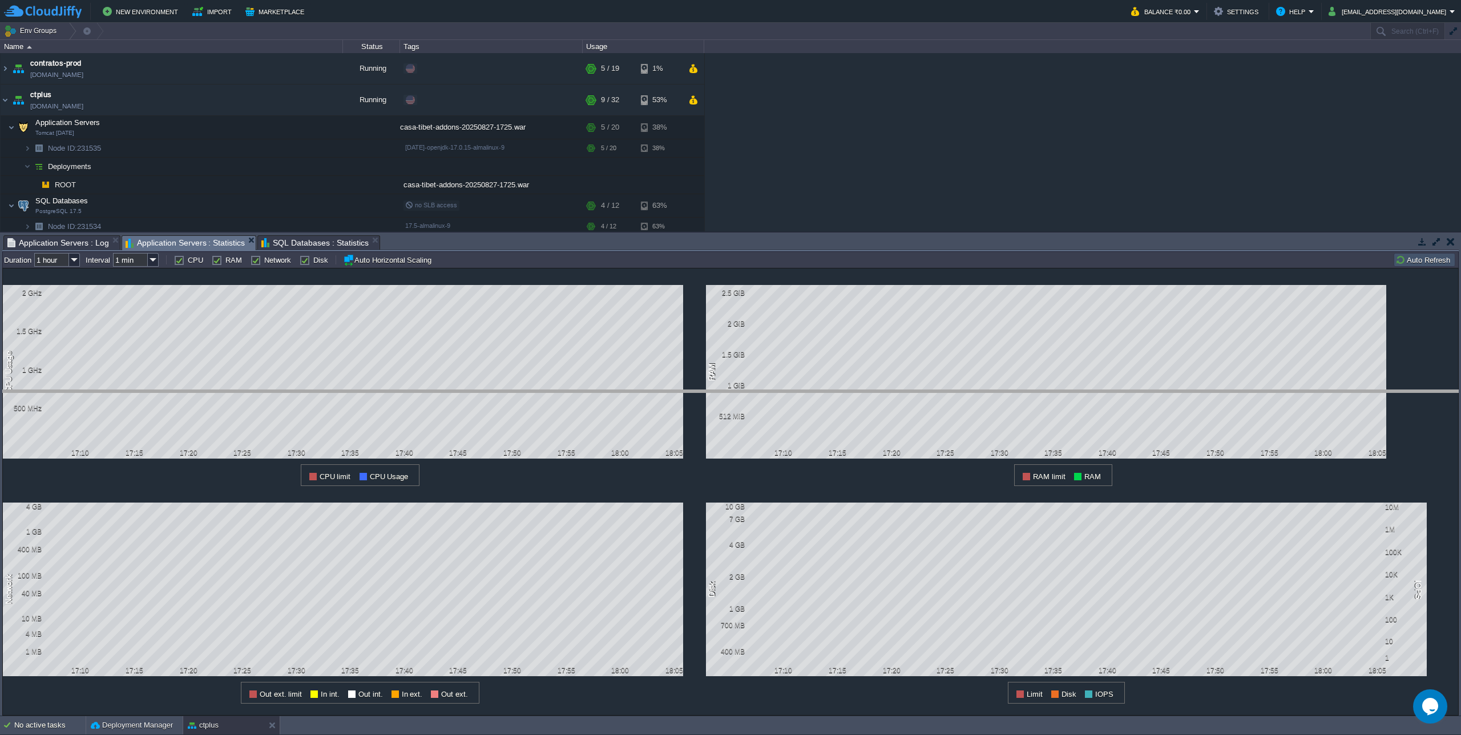
drag, startPoint x: 469, startPoint y: 247, endPoint x: 473, endPoint y: 401, distance: 154.8
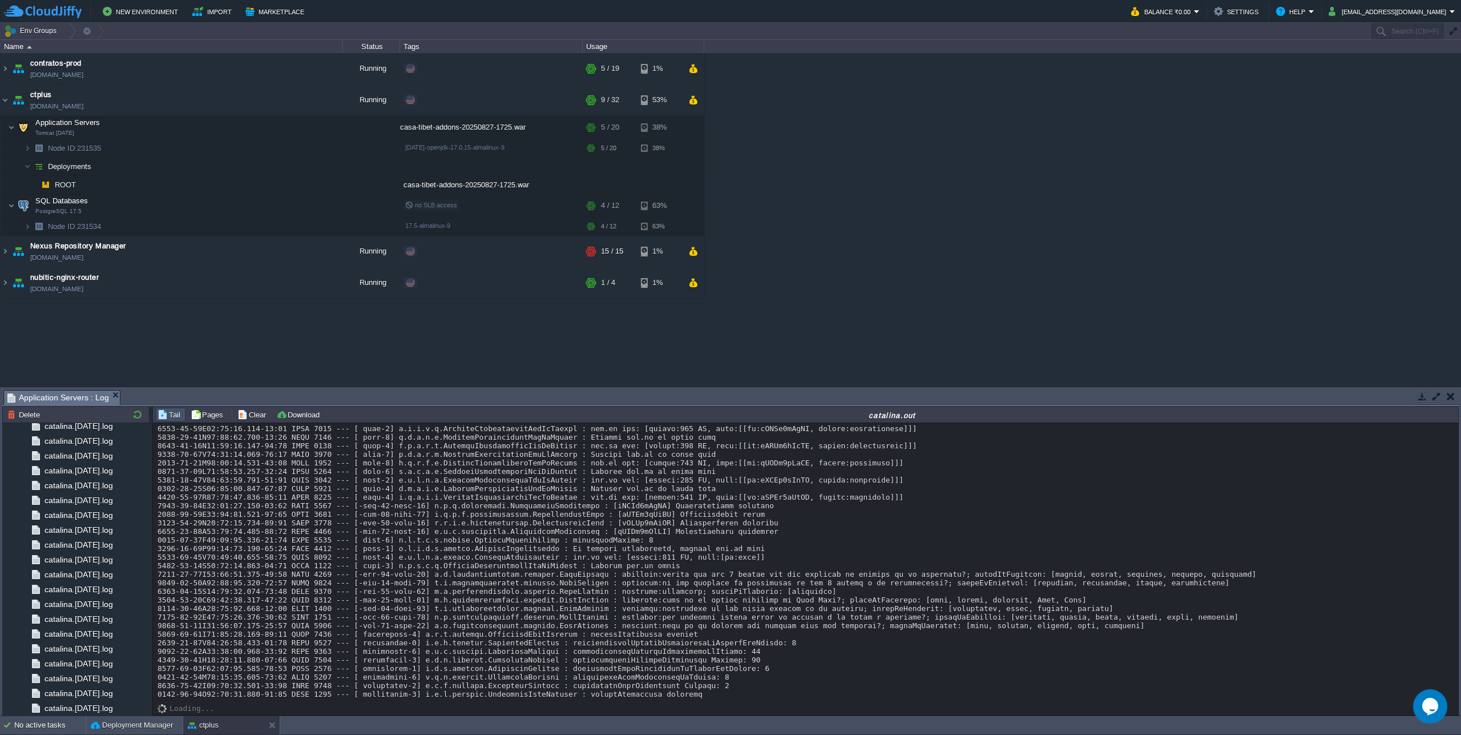
scroll to position [11843, 0]
click at [22, 167] on img at bounding box center [16, 163] width 16 height 10
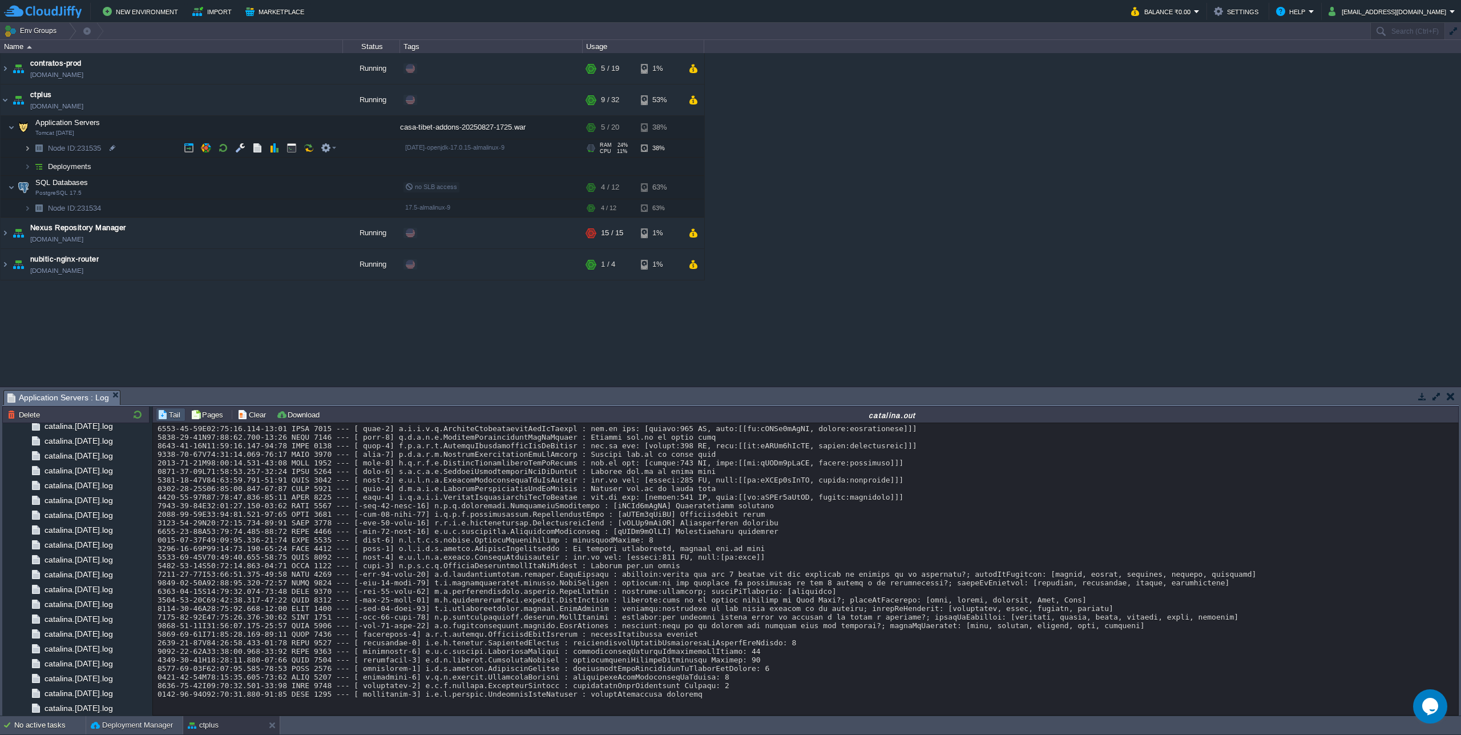
click at [25, 156] on img at bounding box center [27, 148] width 7 height 18
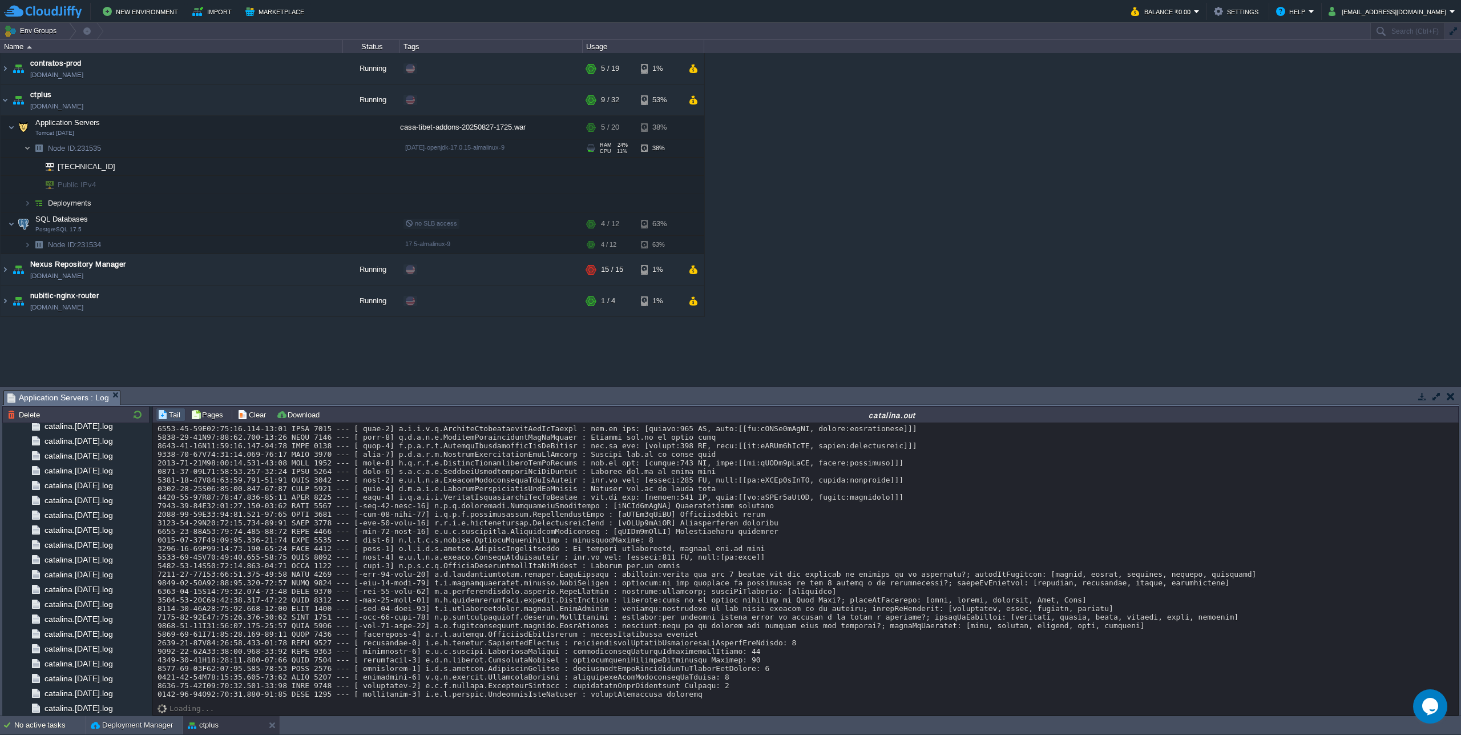
click at [25, 156] on img at bounding box center [27, 148] width 7 height 18
